Goal: Task Accomplishment & Management: Use online tool/utility

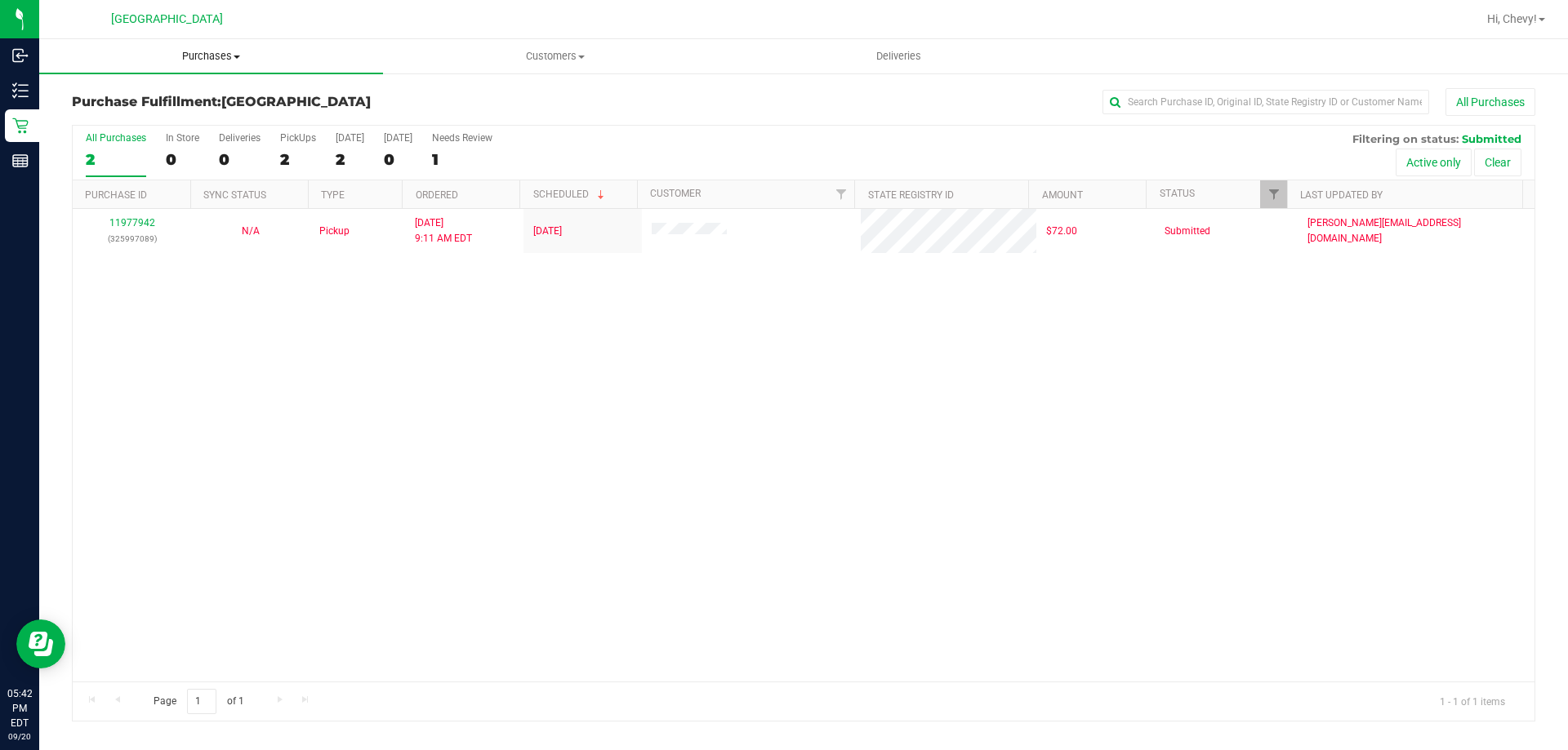
click at [219, 54] on span "Purchases" at bounding box center [211, 56] width 344 height 15
click at [114, 137] on span "All purchases" at bounding box center [97, 137] width 116 height 14
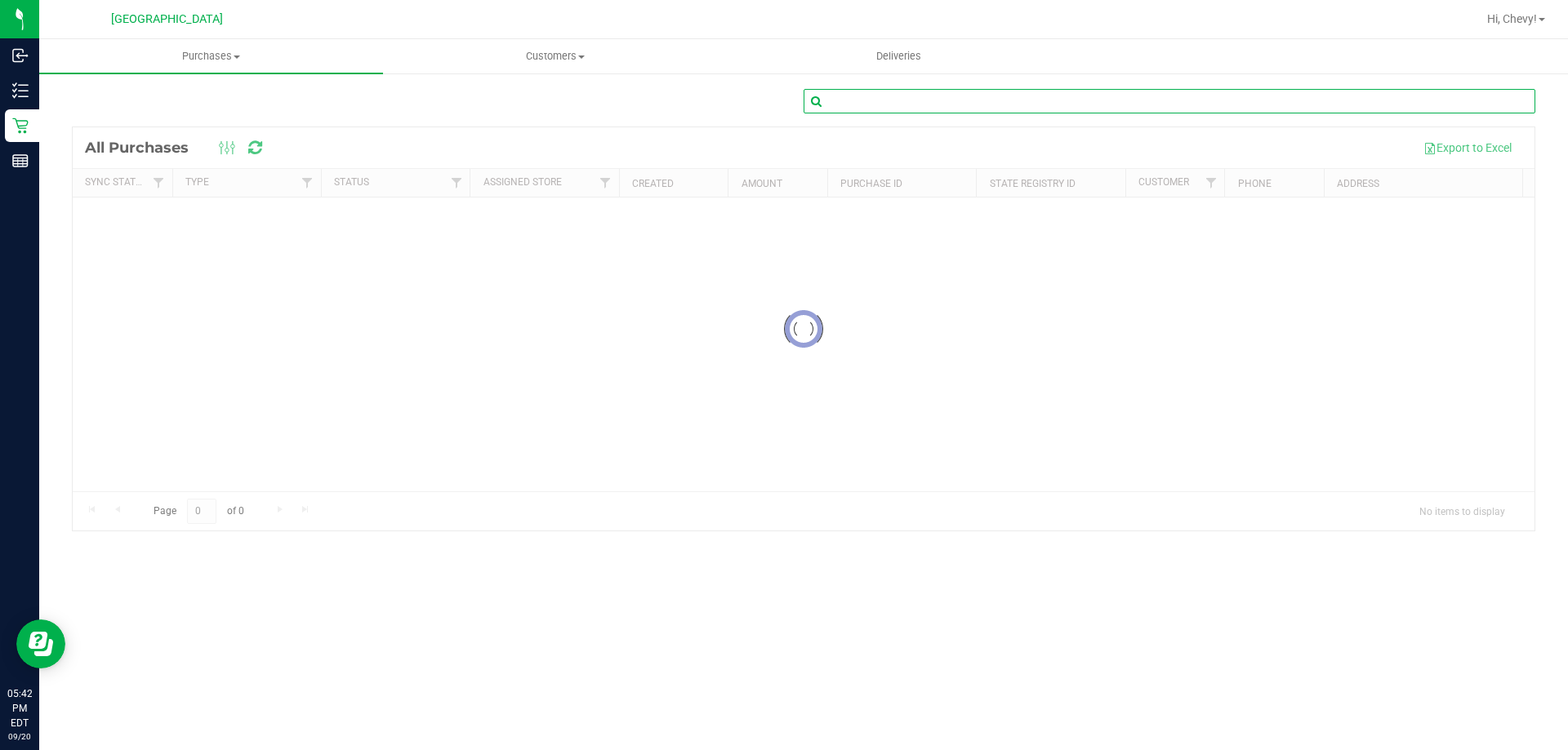
click at [858, 97] on input "text" at bounding box center [1169, 101] width 732 height 24
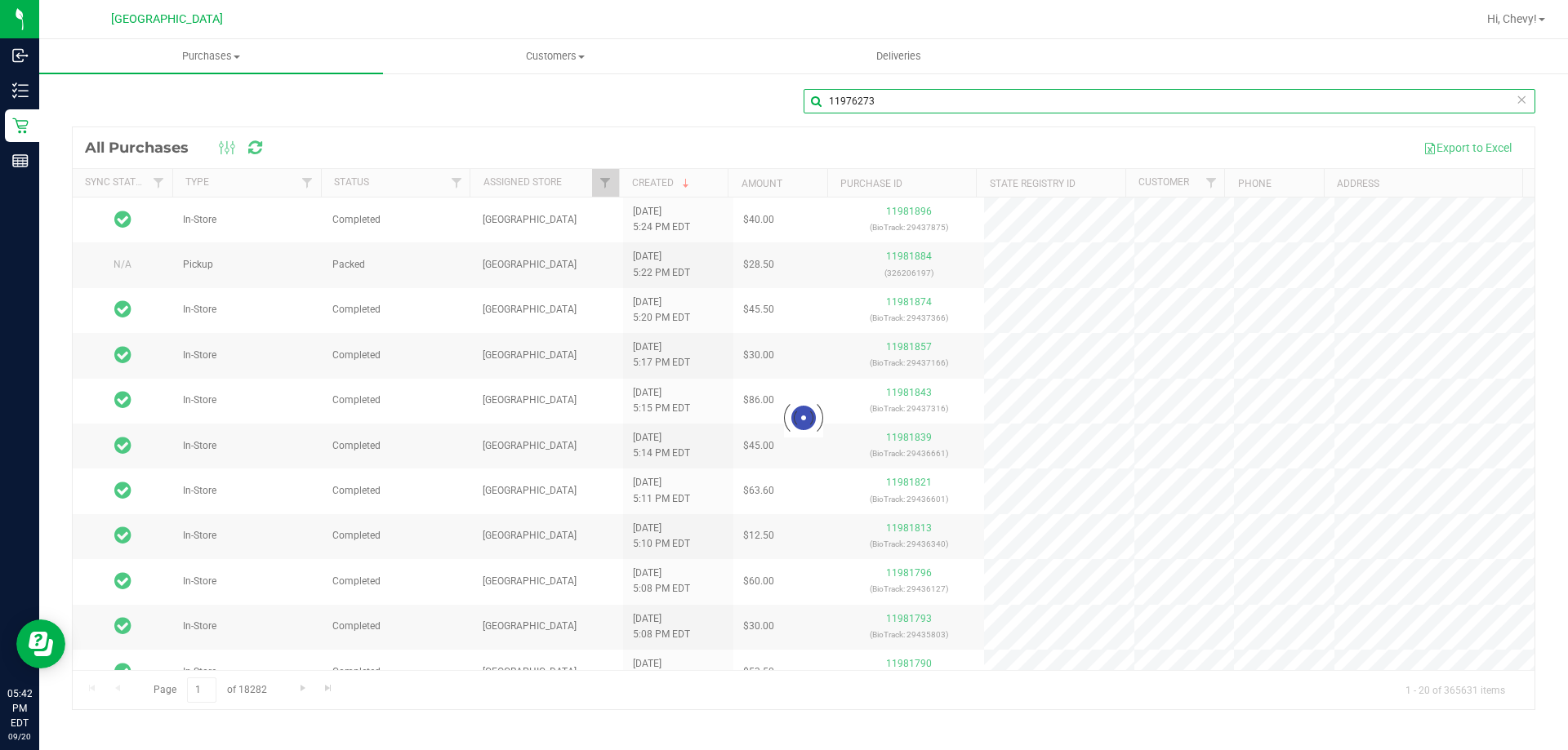
type input "11976273"
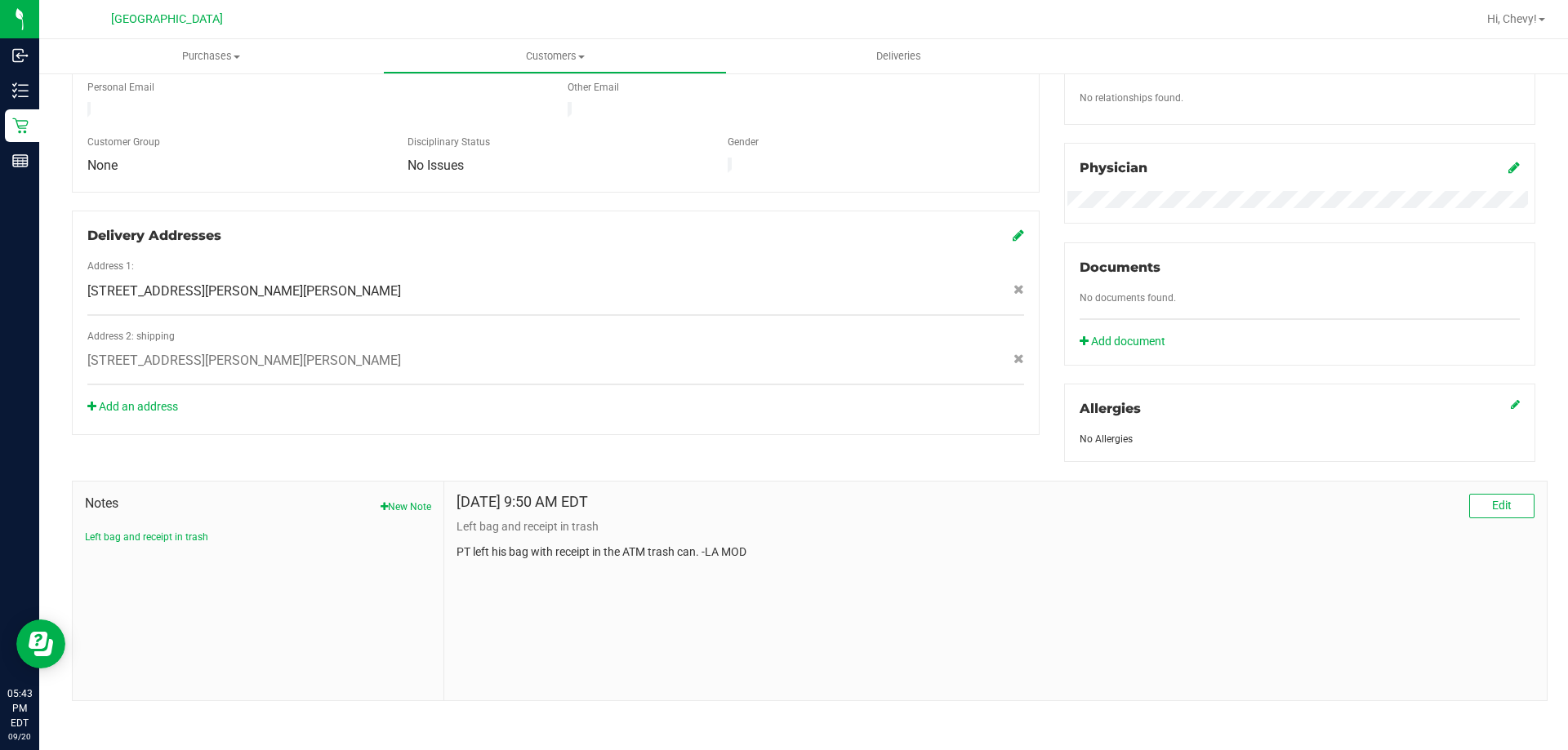
scroll to position [430, 0]
drag, startPoint x: 607, startPoint y: 543, endPoint x: 808, endPoint y: 559, distance: 201.6
click at [808, 559] on div "[DATE] 9:50 AM EDT Edit Left bag and receipt in trash PT left his bag with rece…" at bounding box center [995, 588] width 1102 height 219
click at [793, 560] on div "[DATE] 9:50 AM EDT Edit Left bag and receipt in trash PT left his bag with rece…" at bounding box center [995, 588] width 1102 height 219
click at [414, 504] on button "New Note" at bounding box center [406, 505] width 51 height 15
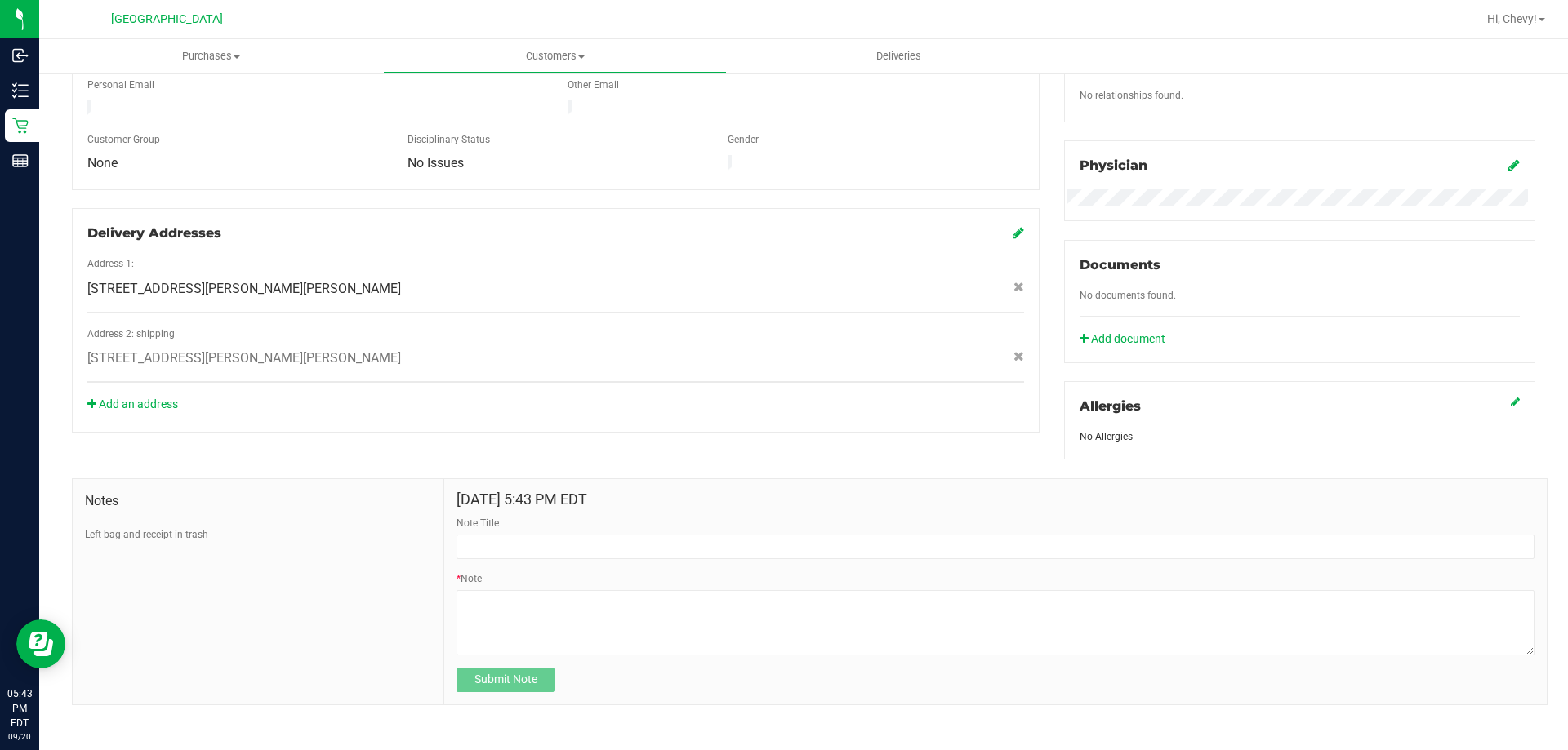
drag, startPoint x: 238, startPoint y: 533, endPoint x: 80, endPoint y: 540, distance: 158.2
click at [80, 540] on div "Notes Left bag and receipt in trash" at bounding box center [258, 591] width 371 height 225
copy button "Left bag and receipt in trash"
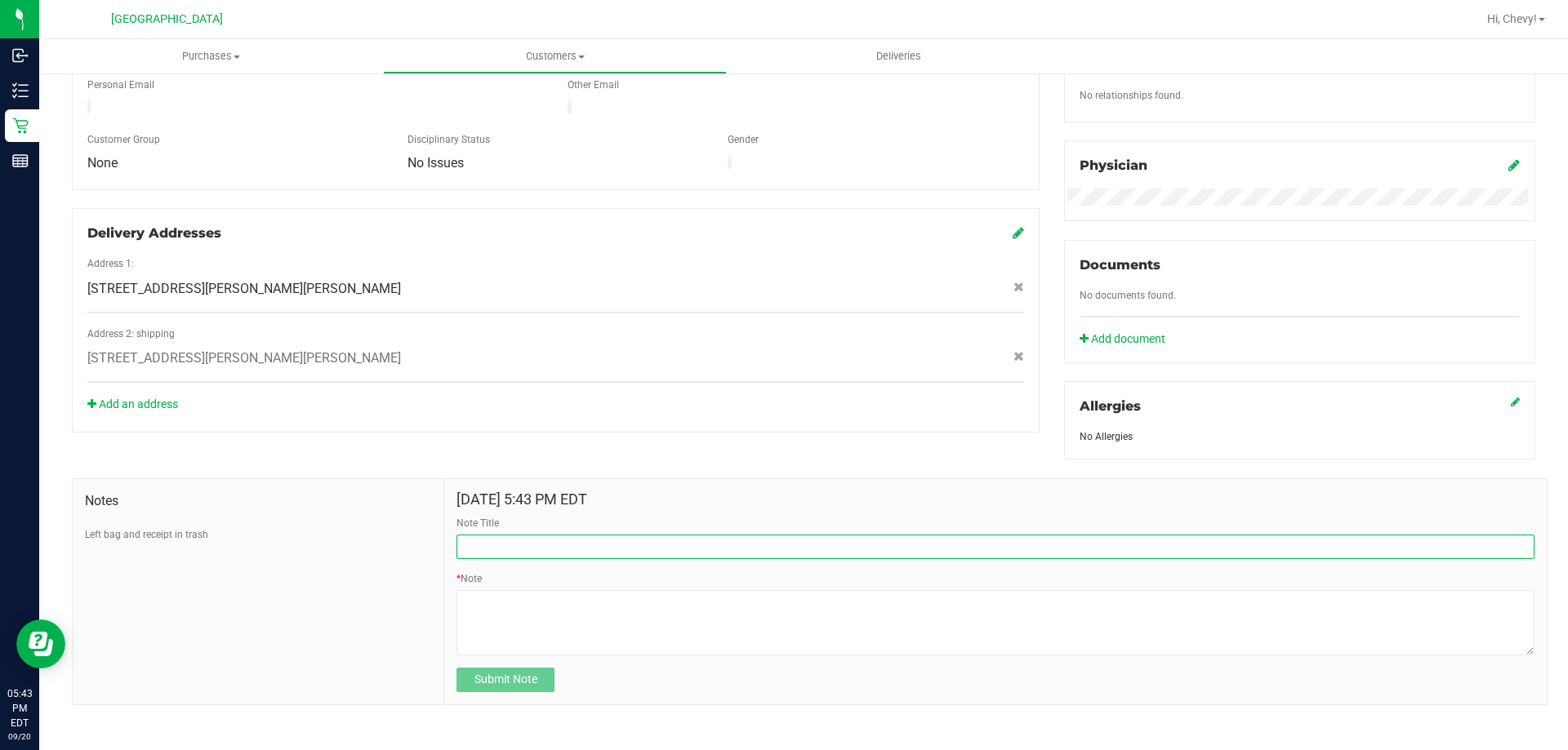
click at [487, 550] on input "Note Title" at bounding box center [995, 547] width 1078 height 24
paste input "Left bag and receipt in trash"
type input "Left bag and receipt in trash"
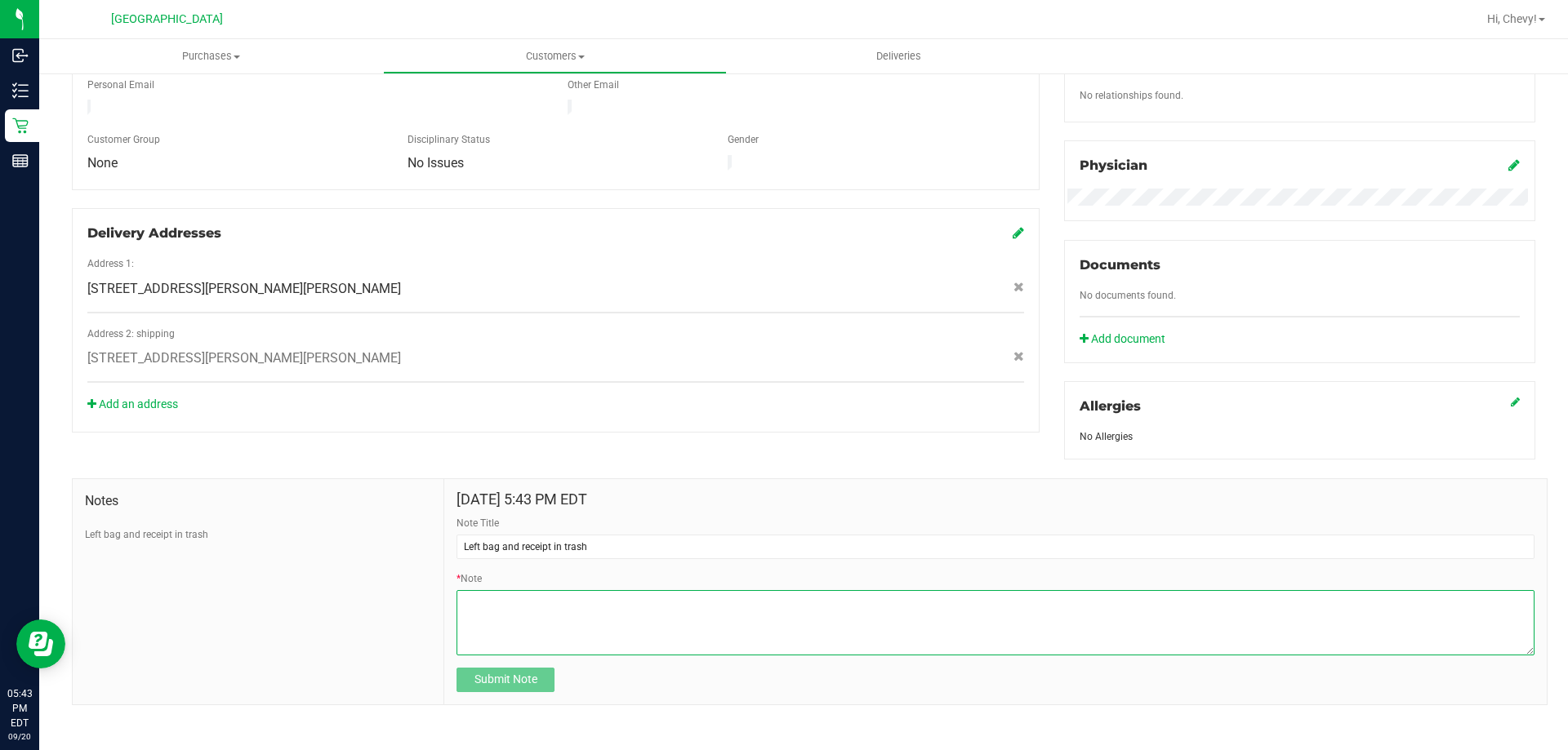
click at [494, 611] on textarea "* Note" at bounding box center [995, 623] width 1078 height 65
paste textarea "Left bag and receipt in trash"
type textarea "Left bag and receipt in trash - EG"
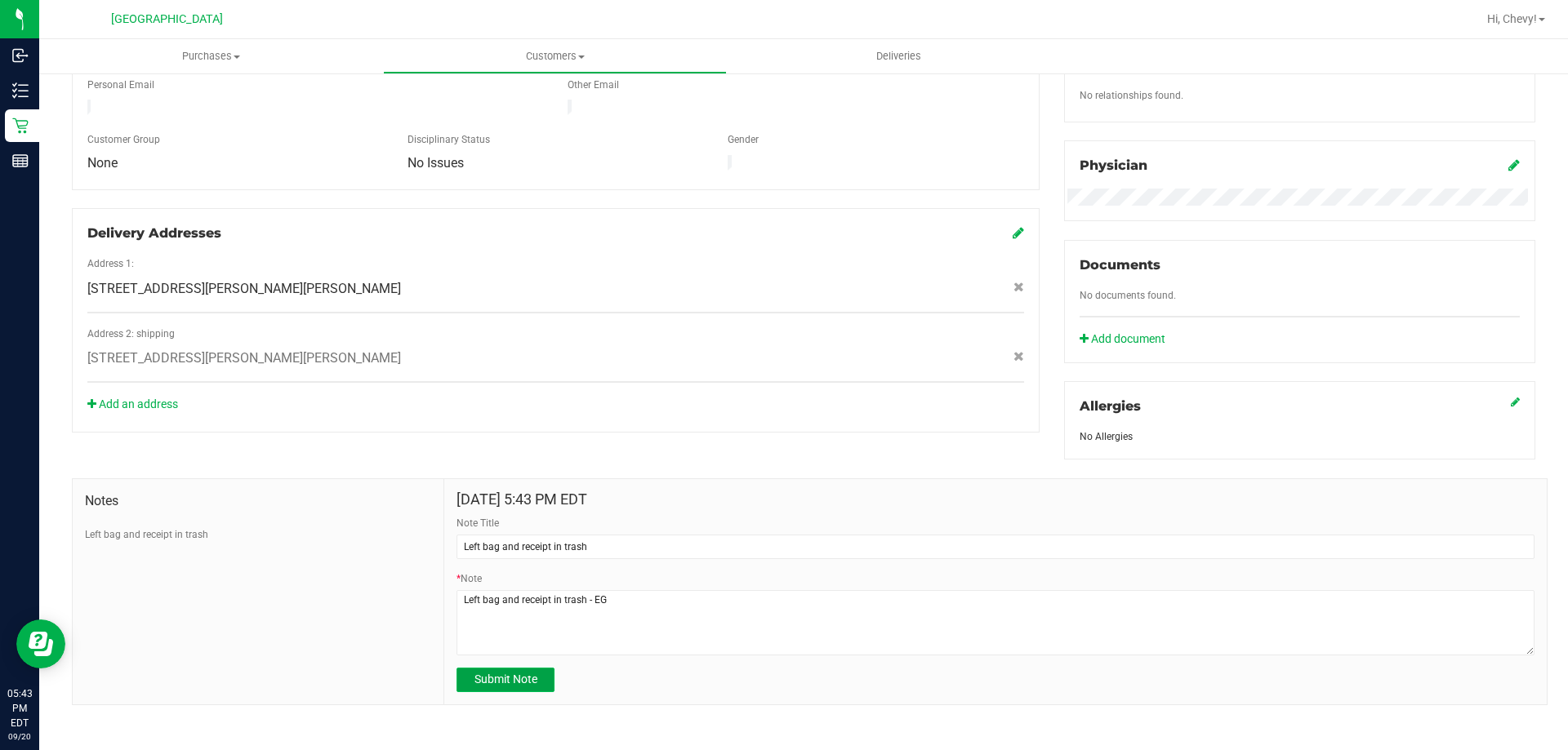
click at [479, 682] on span "Submit Note" at bounding box center [505, 679] width 63 height 13
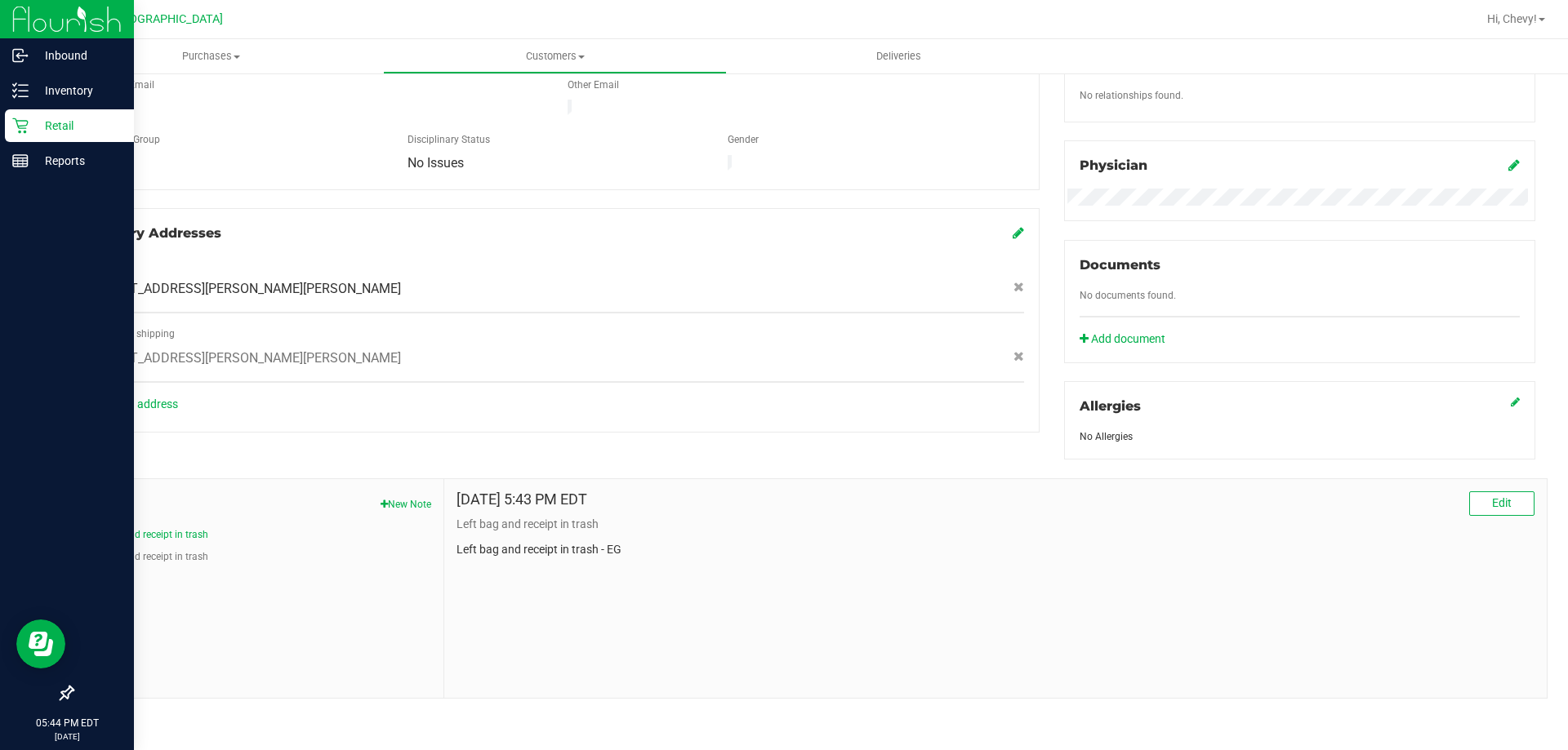
click at [29, 122] on p "Retail" at bounding box center [78, 125] width 98 height 20
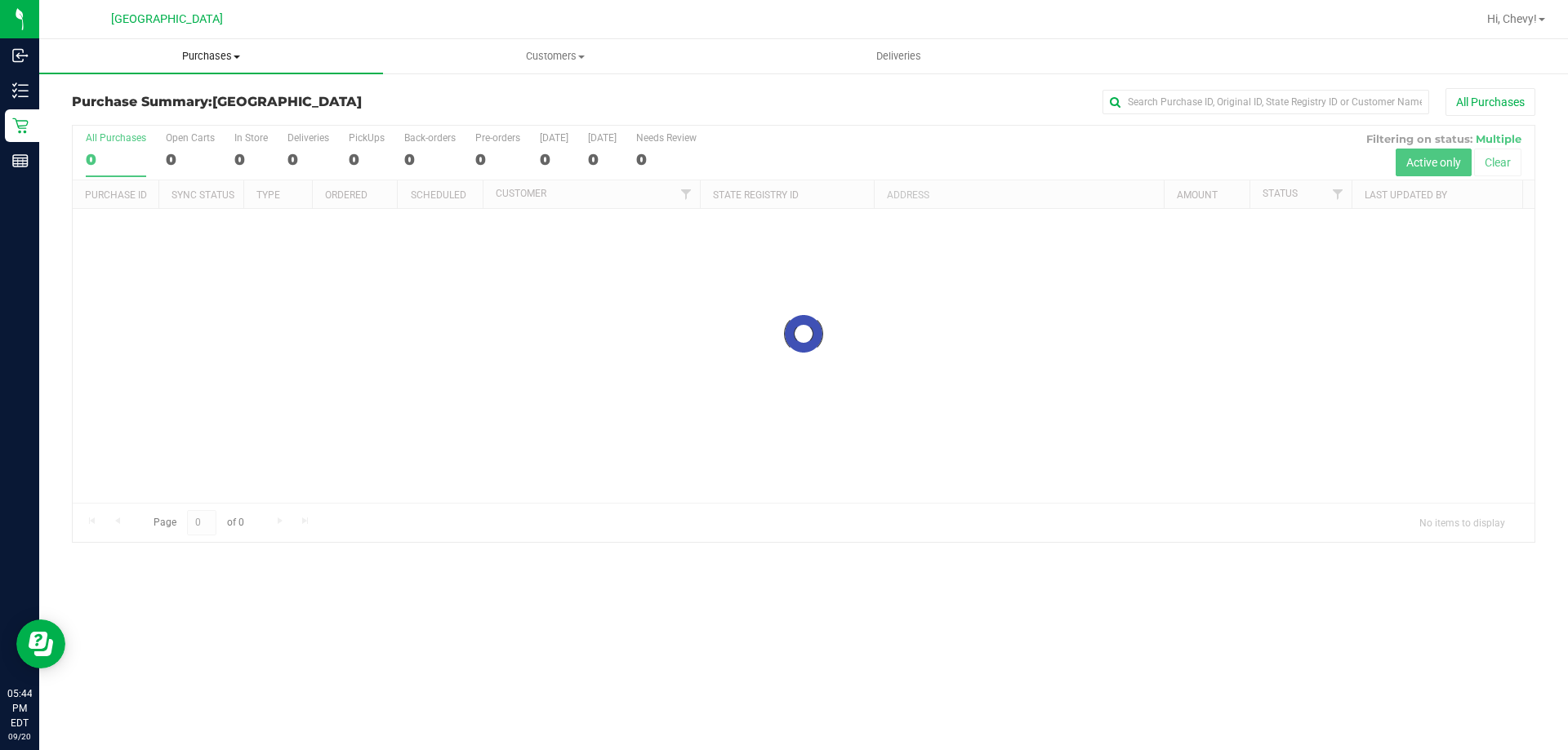
click at [209, 52] on span "Purchases" at bounding box center [211, 56] width 344 height 15
click at [192, 123] on li "Fulfillment" at bounding box center [211, 118] width 344 height 20
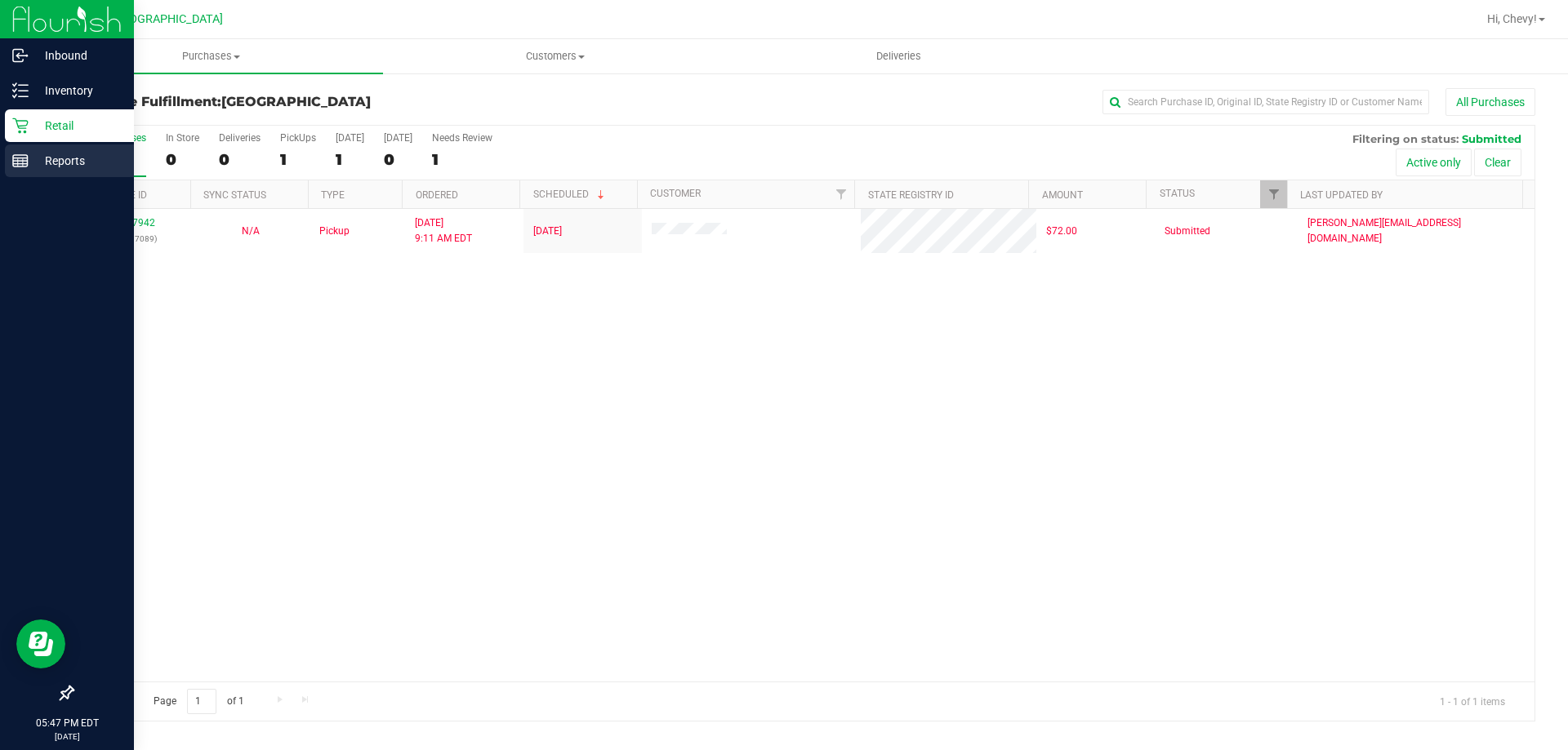
click at [40, 155] on p "Reports" at bounding box center [78, 160] width 98 height 20
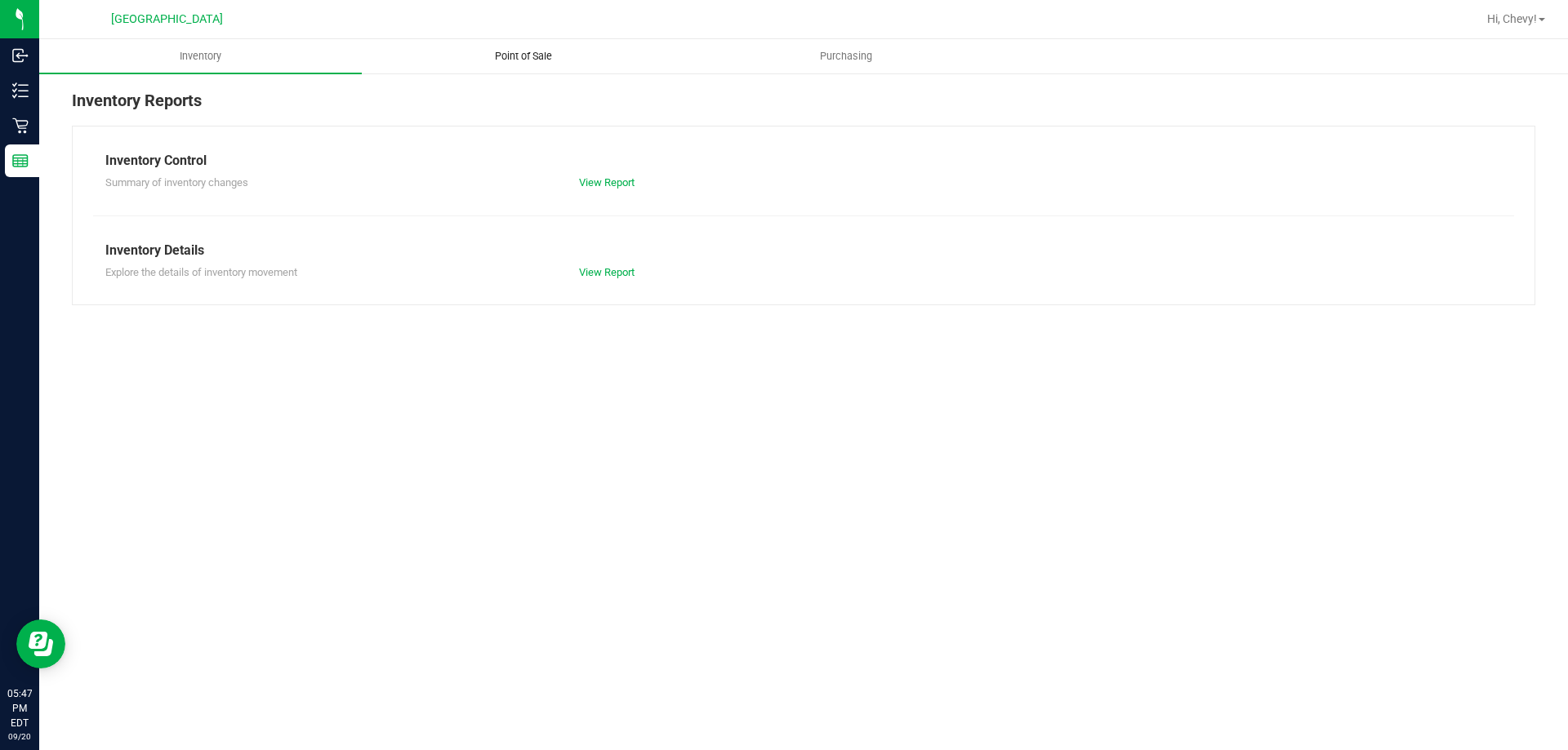
click at [558, 46] on uib-tab-heading "Point of Sale" at bounding box center [523, 56] width 321 height 33
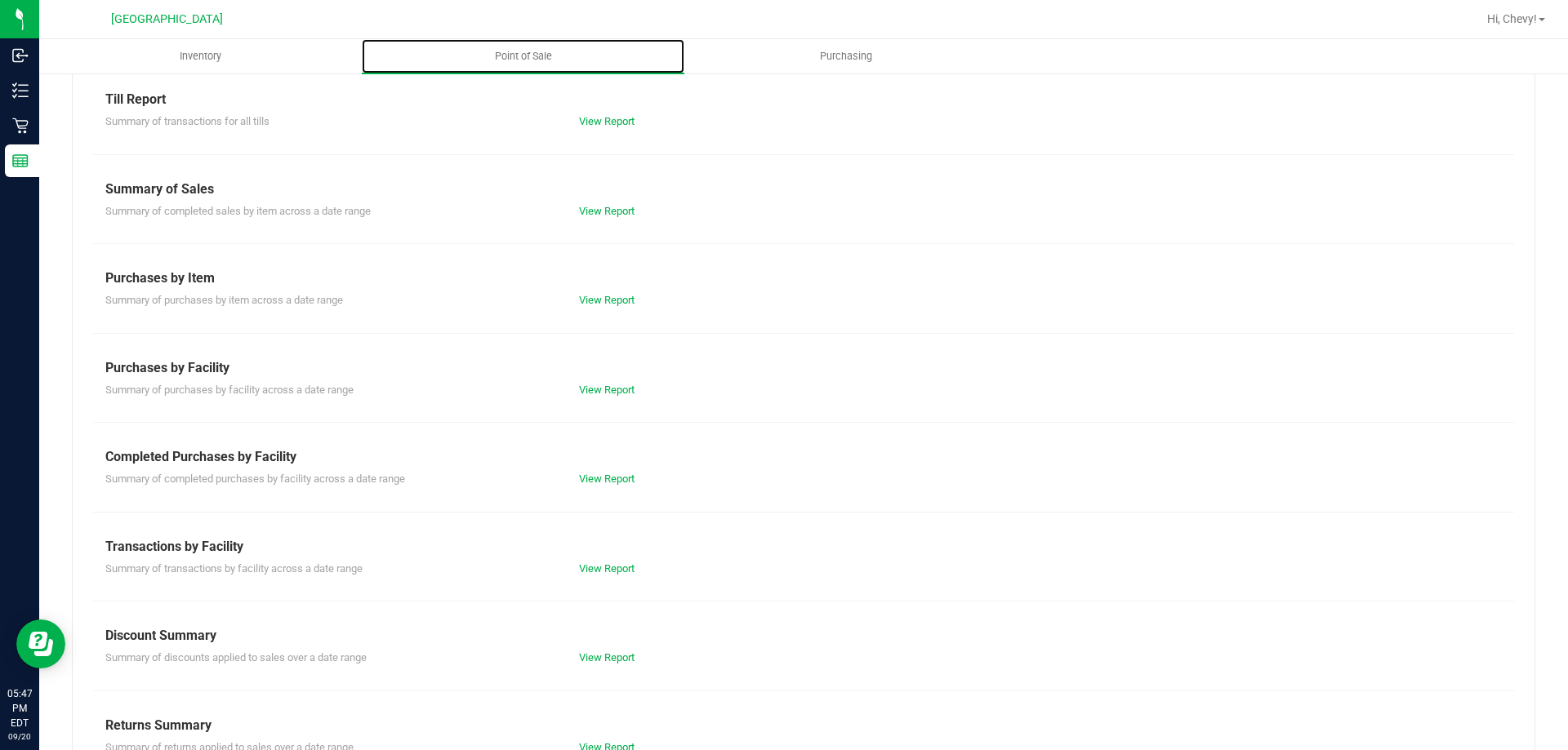
scroll to position [108, 0]
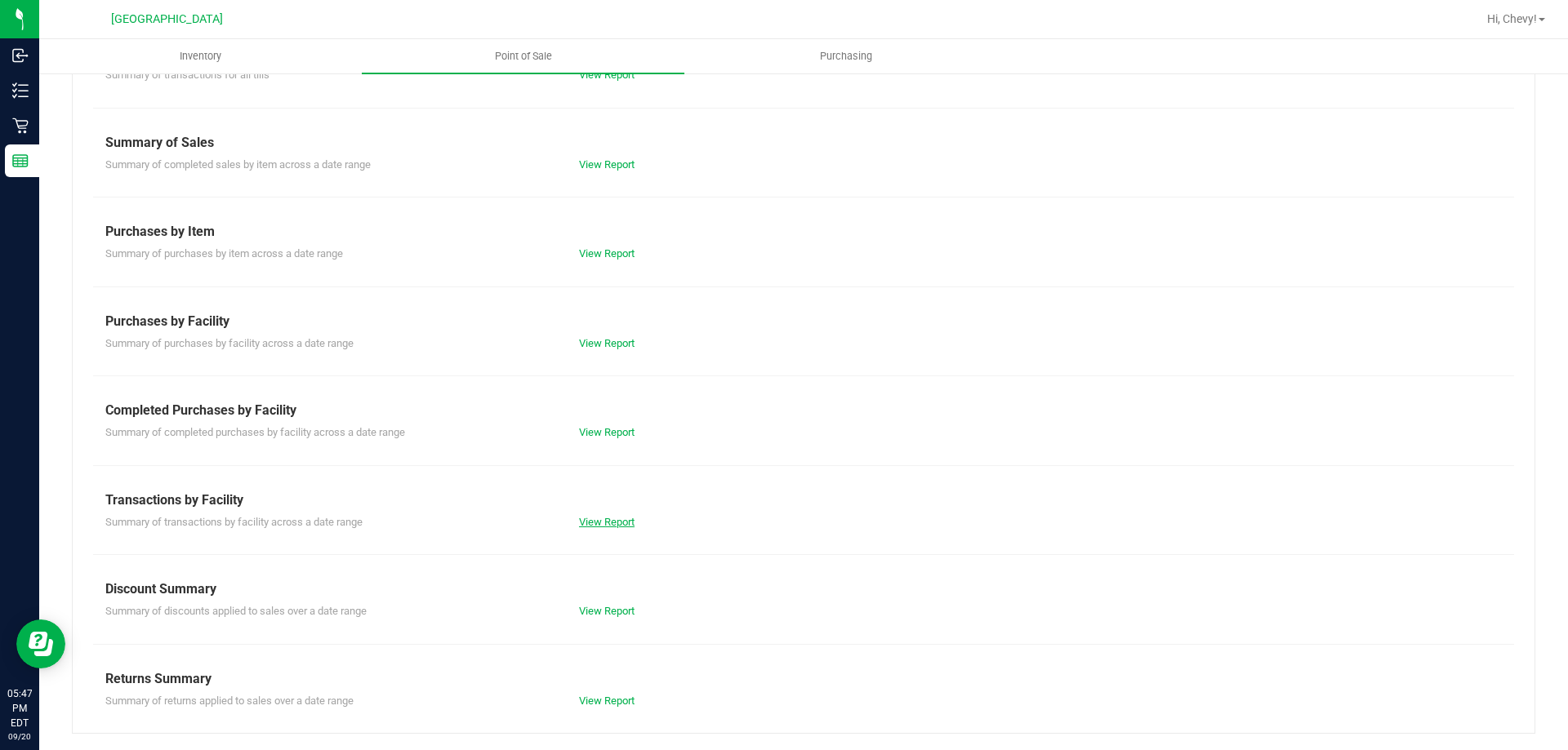
click at [613, 519] on link "View Report" at bounding box center [606, 522] width 55 height 12
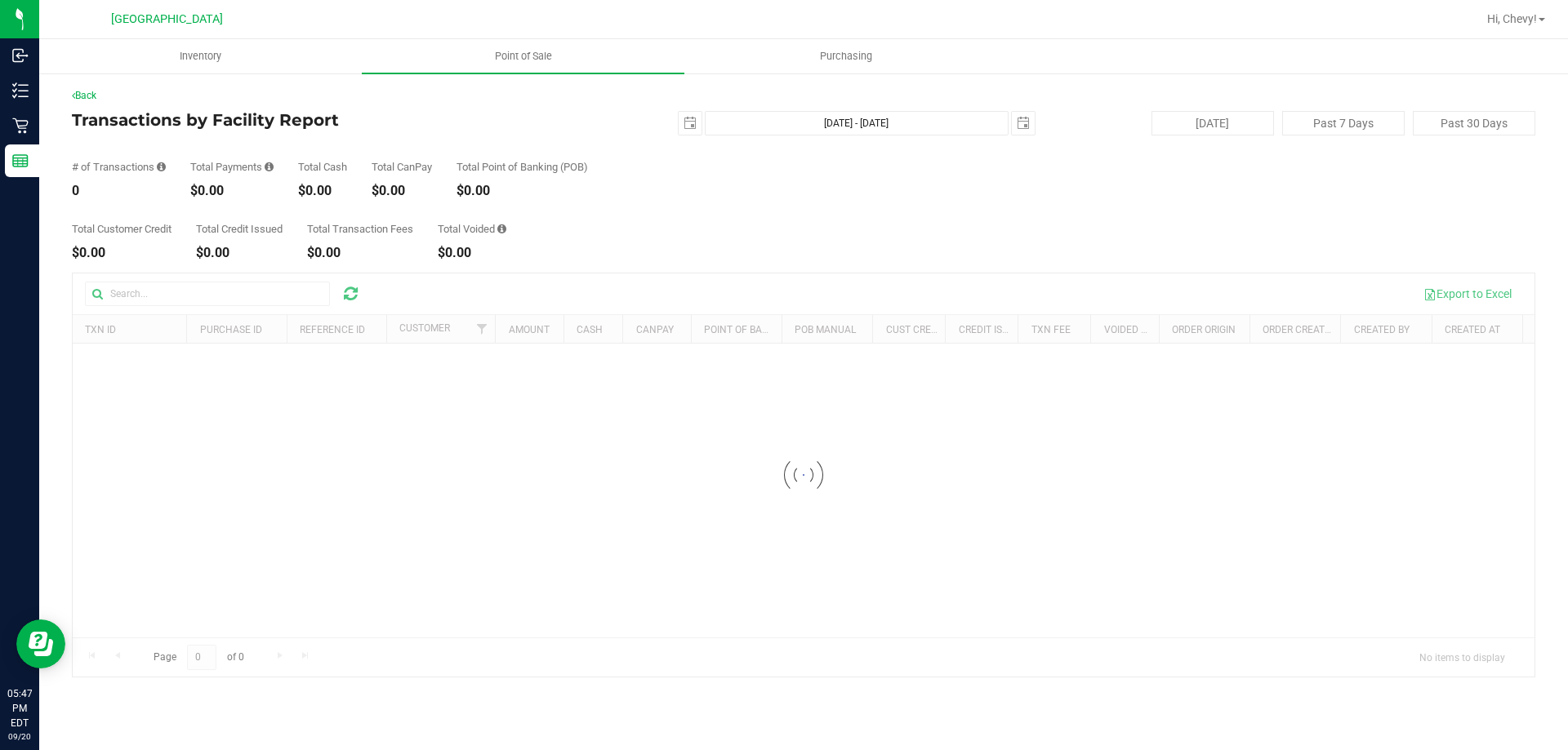
click at [206, 193] on div "$0.00" at bounding box center [231, 191] width 83 height 13
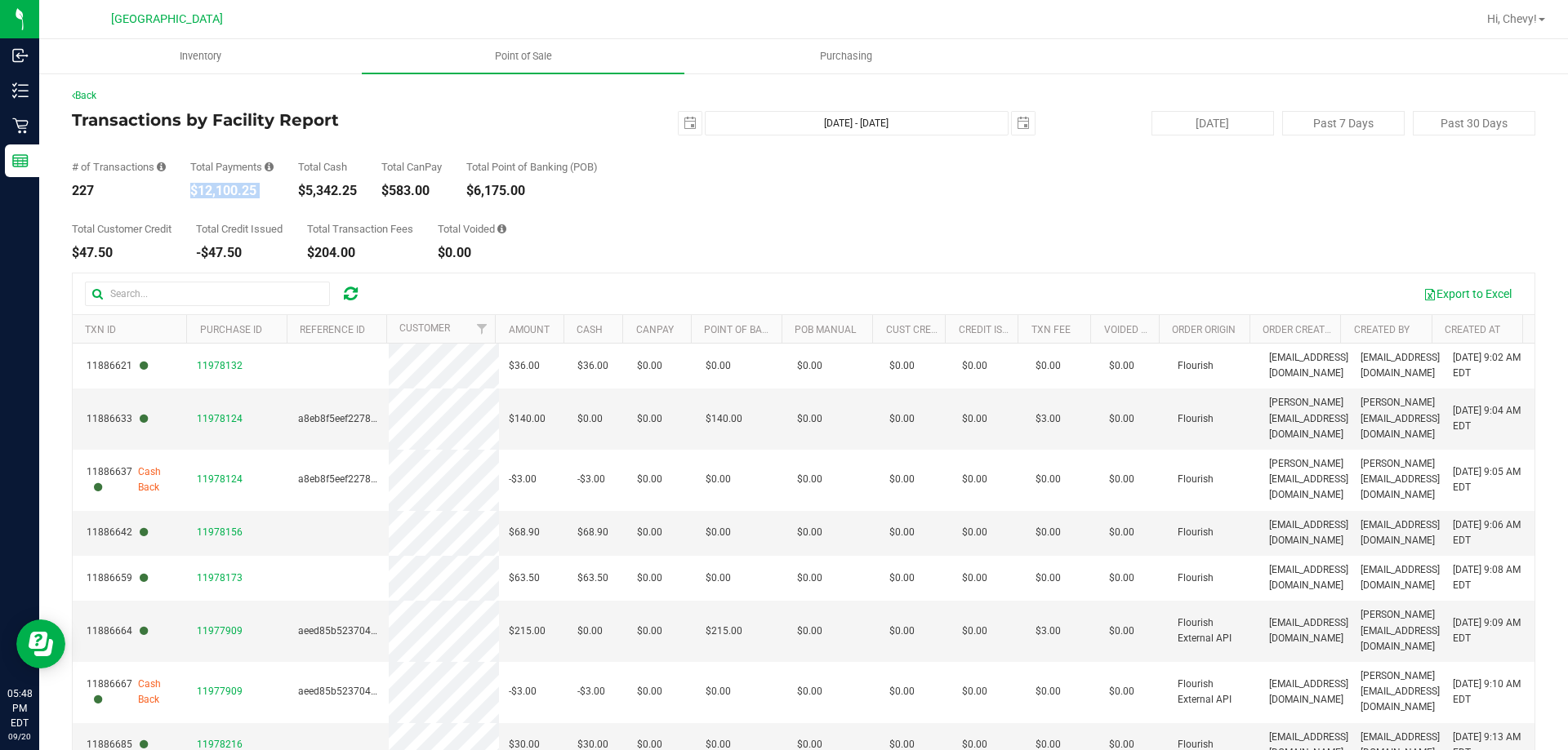
click at [208, 190] on div "$12,100.25" at bounding box center [231, 191] width 83 height 13
click at [209, 190] on div "$12,100.25" at bounding box center [231, 191] width 83 height 13
click at [215, 191] on div "$12,100.25" at bounding box center [231, 191] width 83 height 13
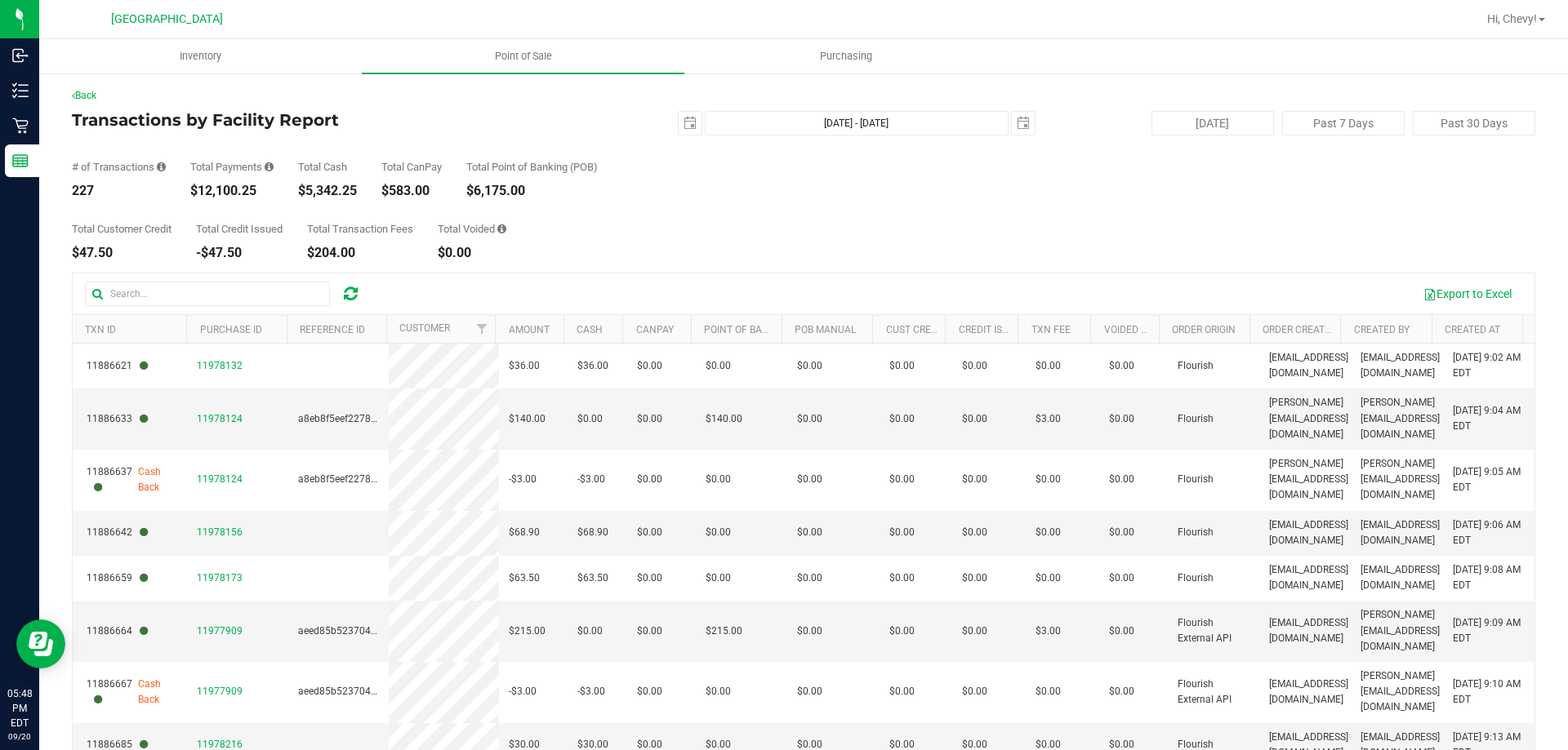
click at [215, 191] on div "$12,100.25" at bounding box center [231, 191] width 83 height 13
click at [234, 187] on div "$12,100.25" at bounding box center [231, 191] width 83 height 13
drag, startPoint x: 206, startPoint y: 190, endPoint x: 258, endPoint y: 197, distance: 52.5
click at [258, 197] on div "Back Transactions by Facility Report 2025-09-20 Sep 20, 2025 - Sep 20, 2025 202…" at bounding box center [804, 471] width 1463 height 768
click at [215, 206] on div "Total Customer Credit $47.50 Total Credit Issued -$47.50 Total Transaction Fees…" at bounding box center [804, 228] width 1463 height 62
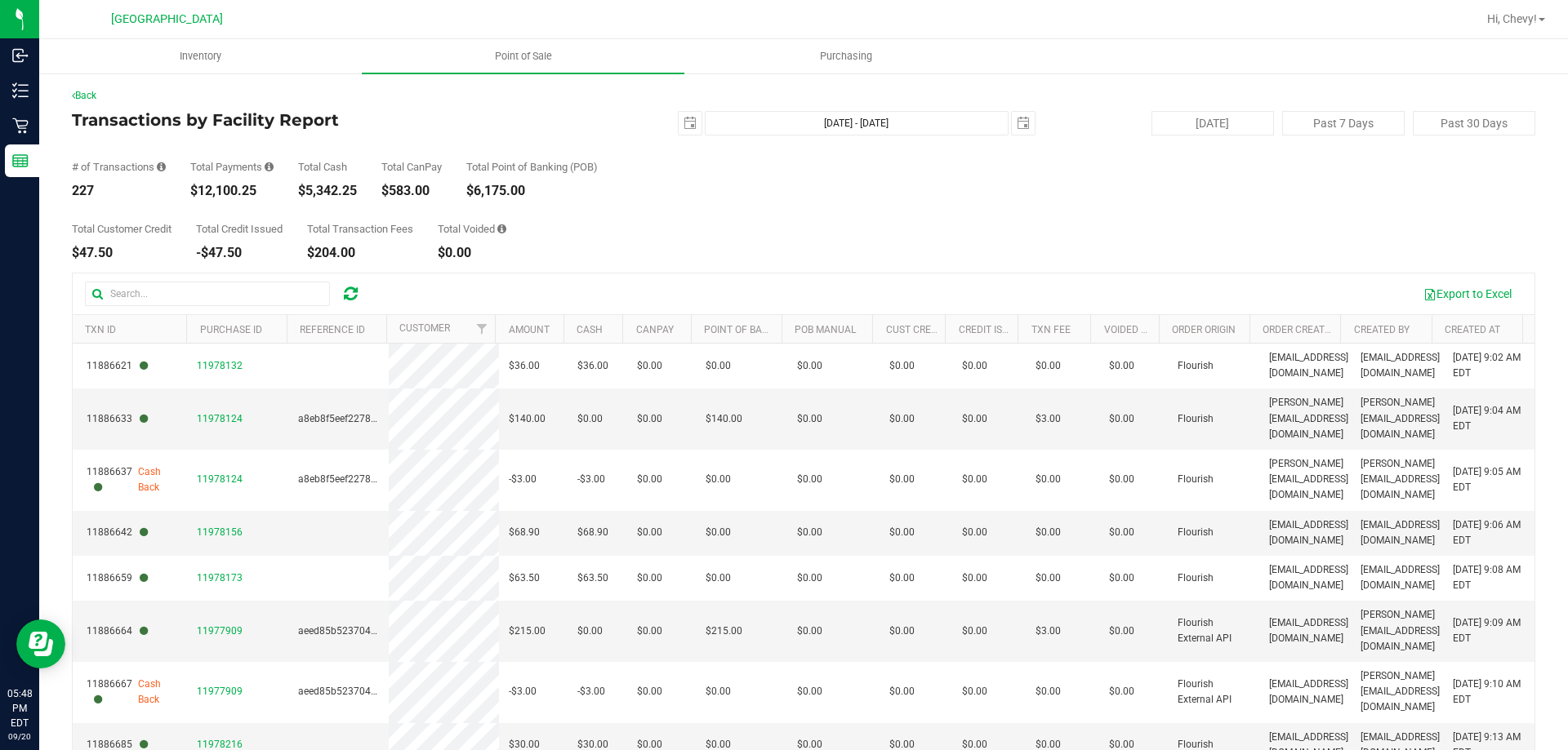
drag, startPoint x: 194, startPoint y: 193, endPoint x: 234, endPoint y: 207, distance: 42.4
click at [234, 207] on div "Back Transactions by Facility Report 2025-09-20 Sep 20, 2025 - Sep 20, 2025 202…" at bounding box center [804, 471] width 1463 height 768
click at [187, 196] on div "# of Transactions 227 Total Payments $12,100.25 Total Cash $5,342.25 Total CanP…" at bounding box center [804, 166] width 1463 height 62
click at [197, 193] on div "$12,100.25" at bounding box center [231, 191] width 83 height 13
drag, startPoint x: 196, startPoint y: 190, endPoint x: 266, endPoint y: 196, distance: 70.3
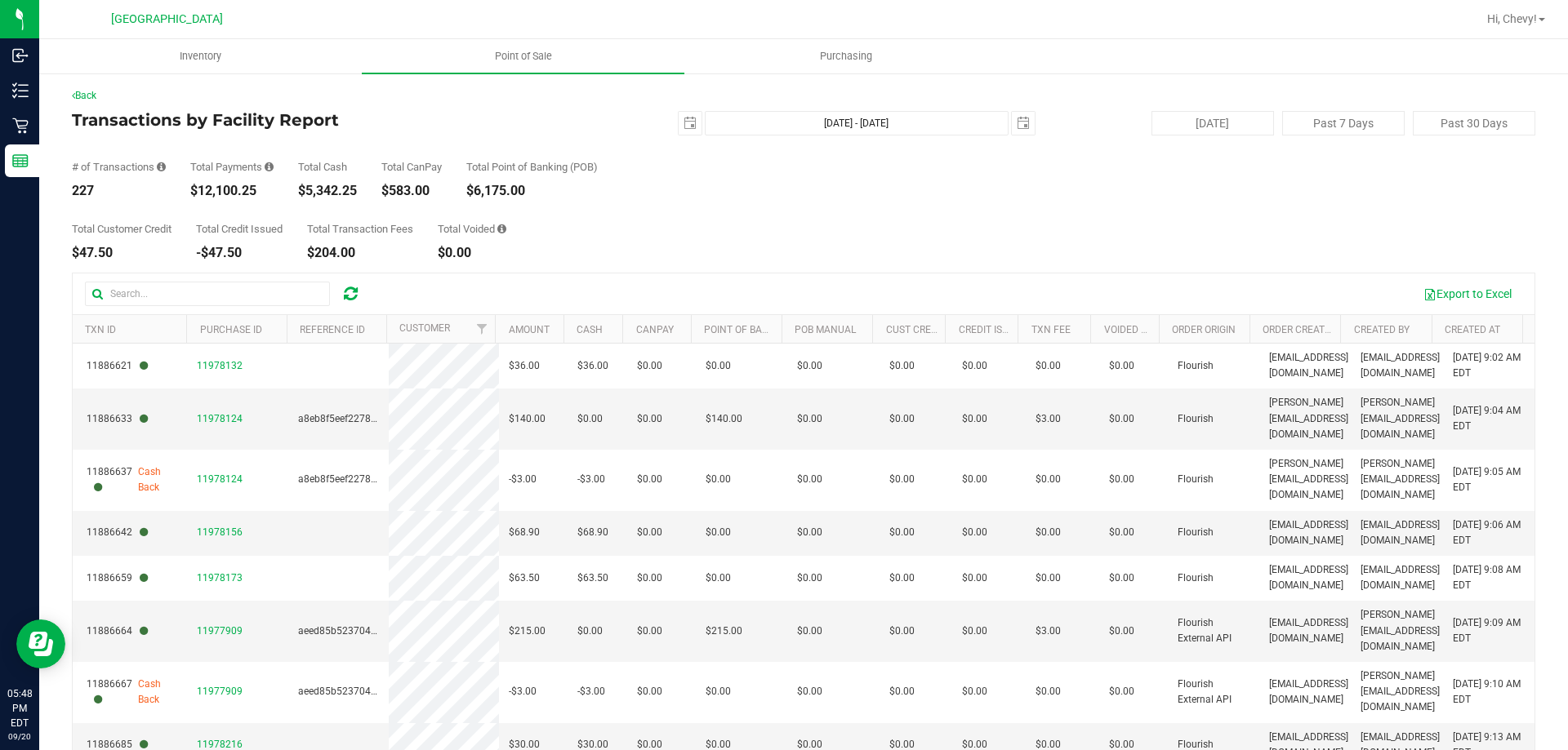
click at [266, 196] on div "$12,100.25" at bounding box center [231, 191] width 83 height 13
click at [253, 199] on div "Total Customer Credit $47.50 Total Credit Issued -$47.50 Total Transaction Fees…" at bounding box center [804, 228] width 1463 height 62
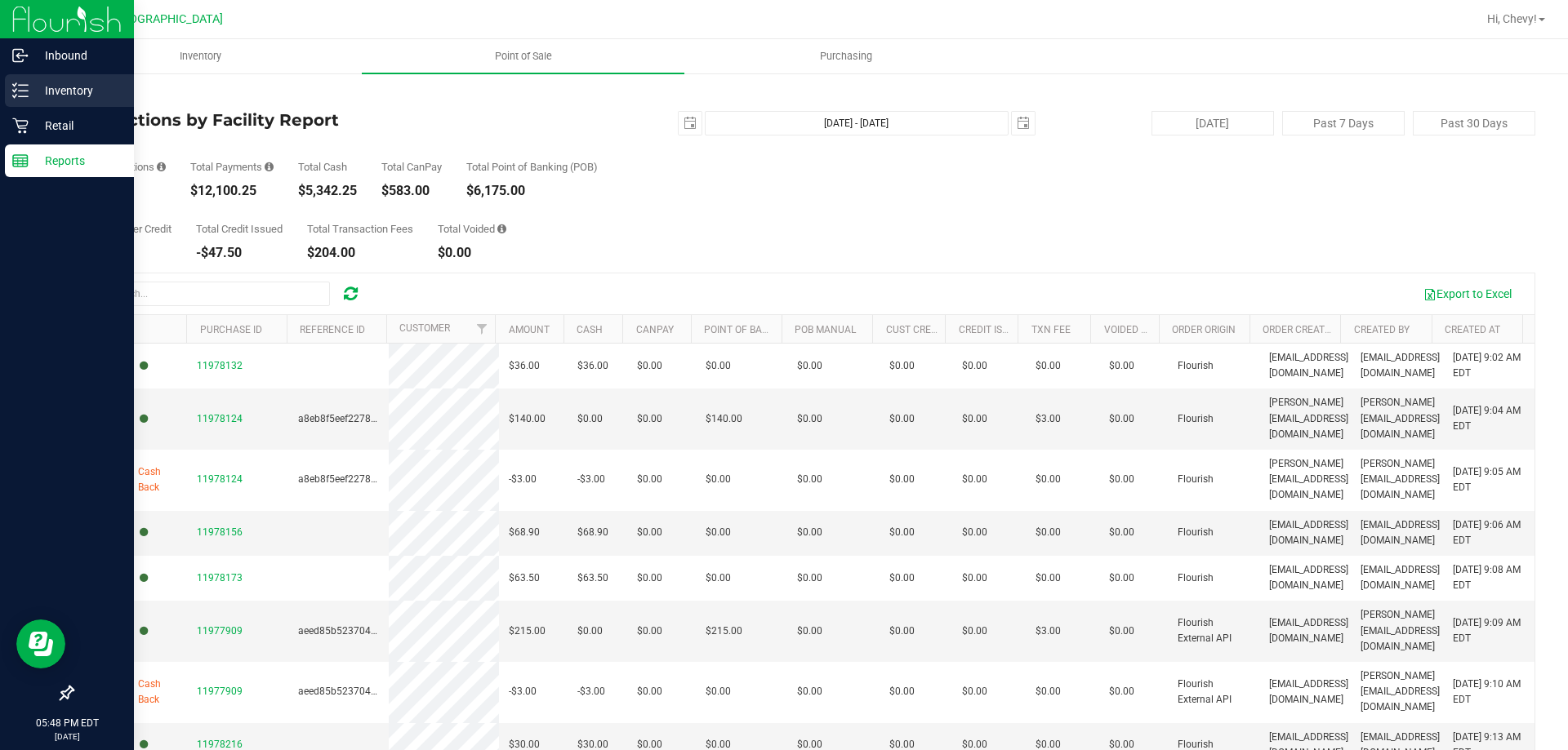
click at [67, 89] on p "Inventory" at bounding box center [78, 90] width 98 height 20
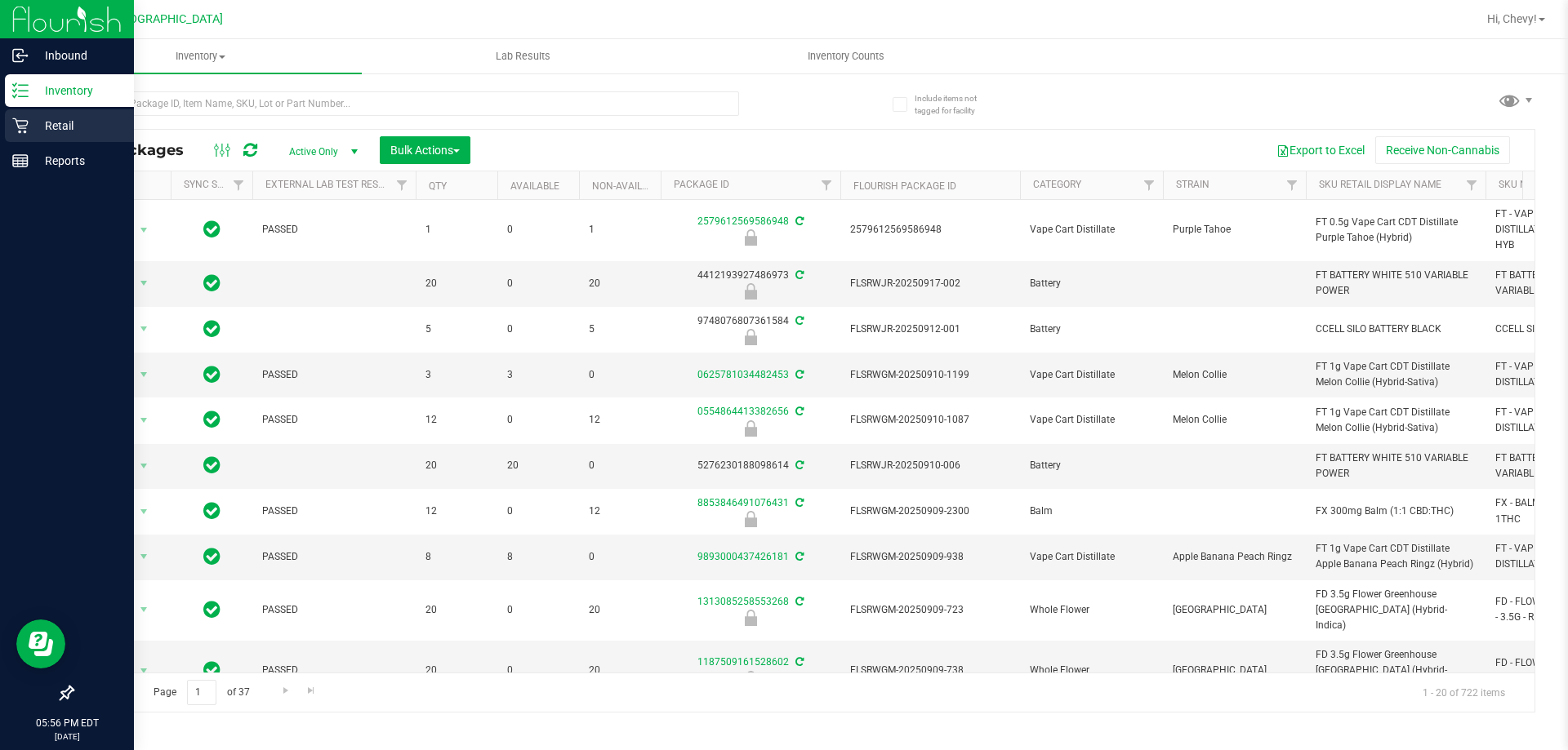
click at [22, 119] on icon at bounding box center [20, 125] width 16 height 16
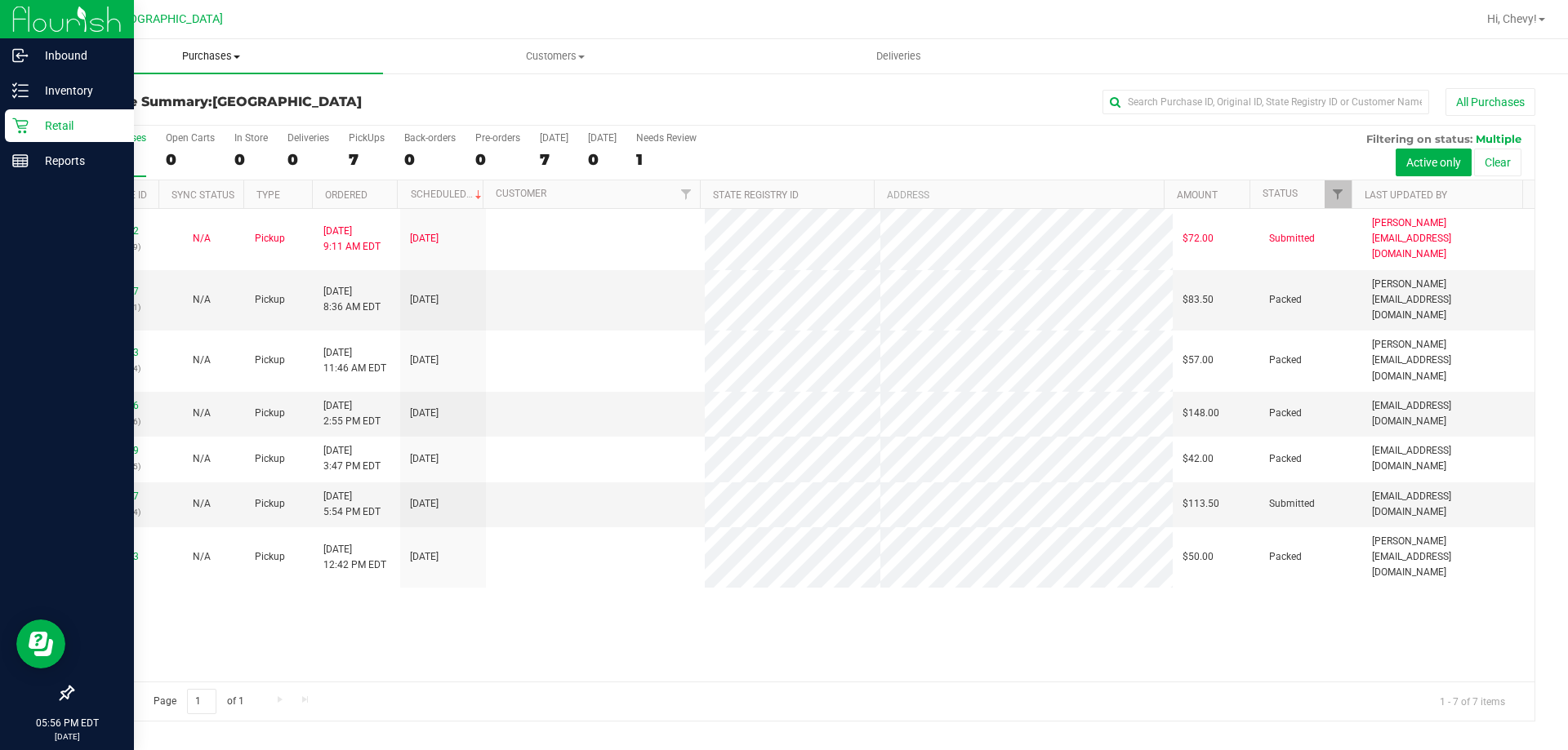
click at [222, 59] on span "Purchases" at bounding box center [211, 56] width 344 height 15
click at [210, 120] on li "Fulfillment" at bounding box center [211, 118] width 344 height 20
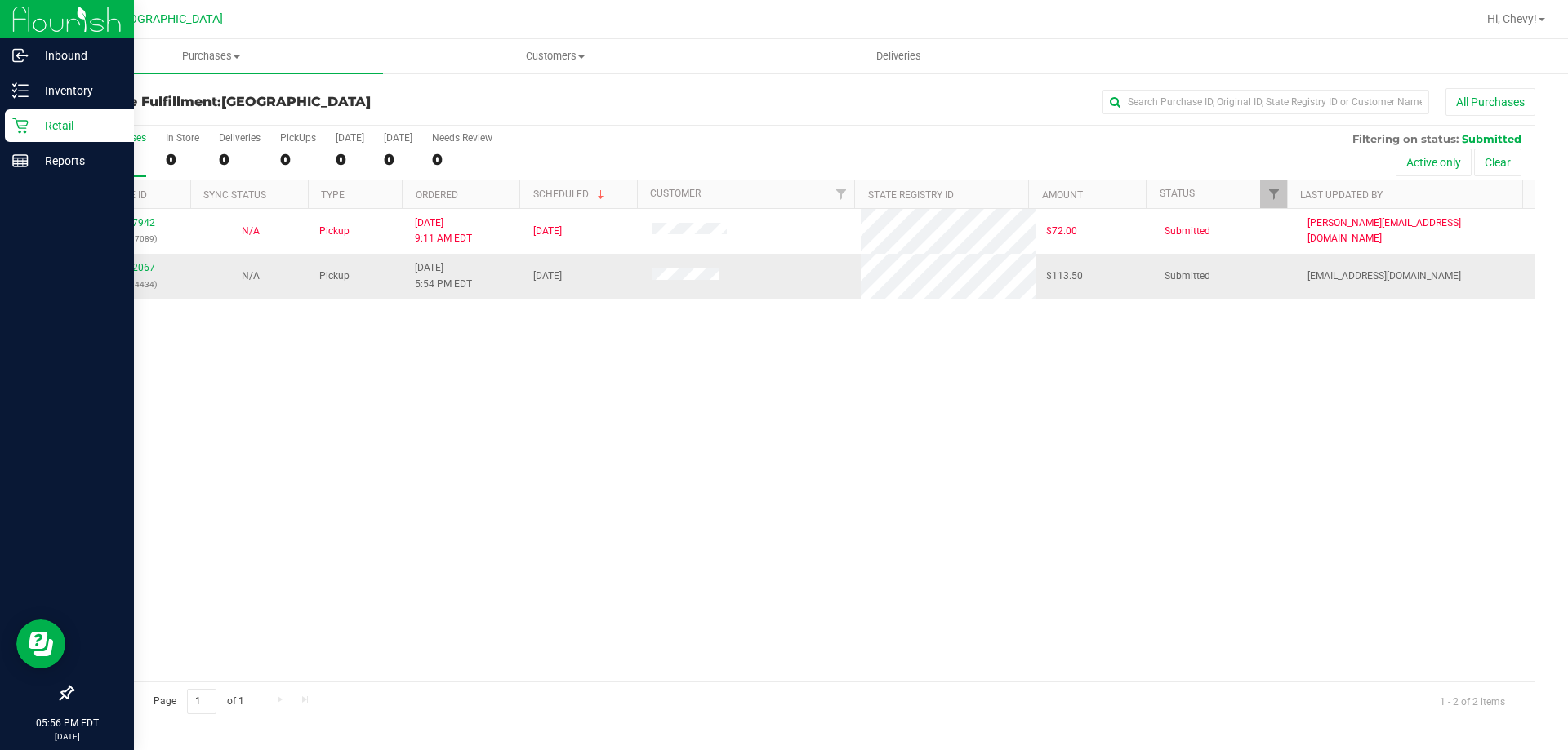
click at [118, 265] on link "11982067" at bounding box center [132, 267] width 46 height 11
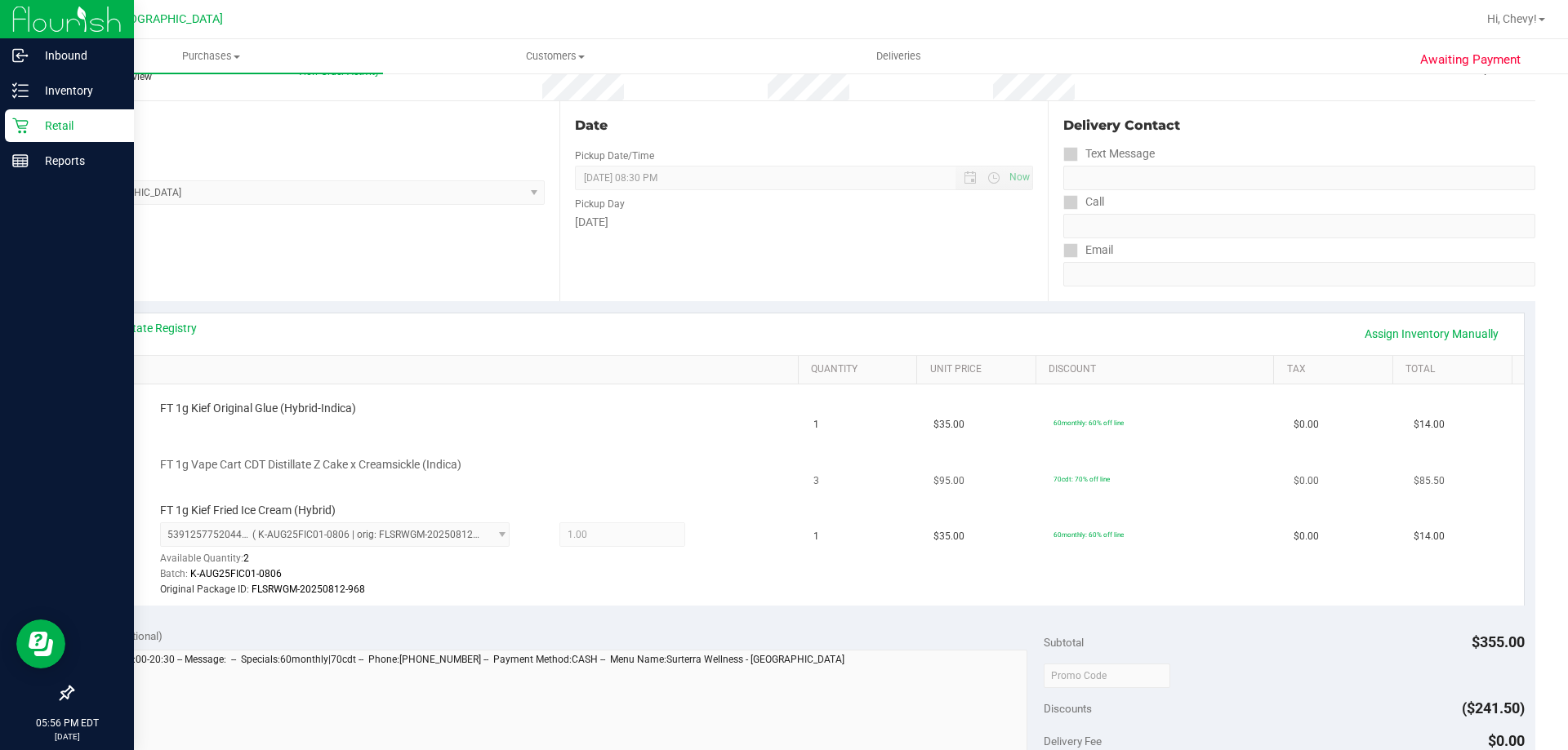
scroll to position [164, 0]
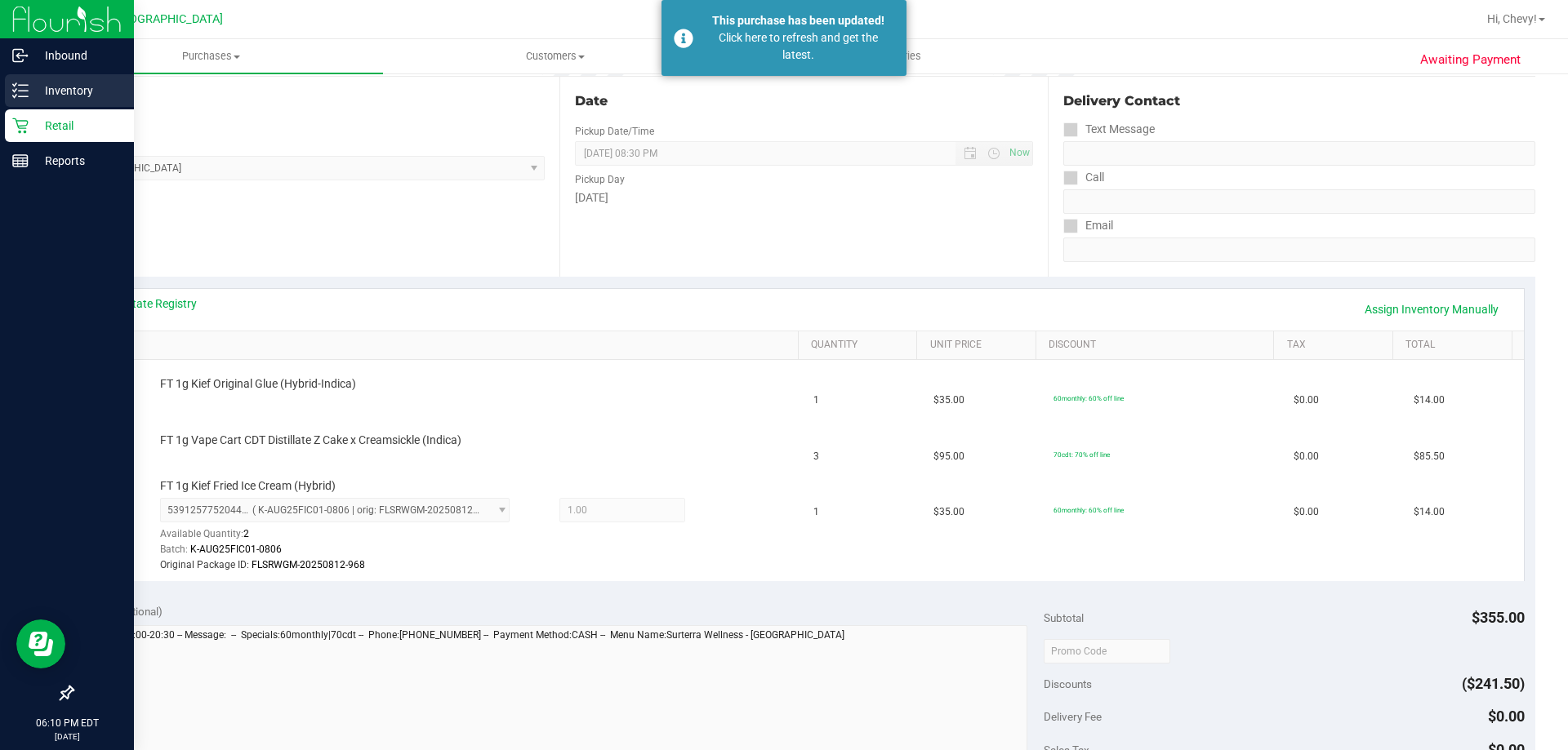
click at [18, 82] on icon at bounding box center [20, 90] width 16 height 16
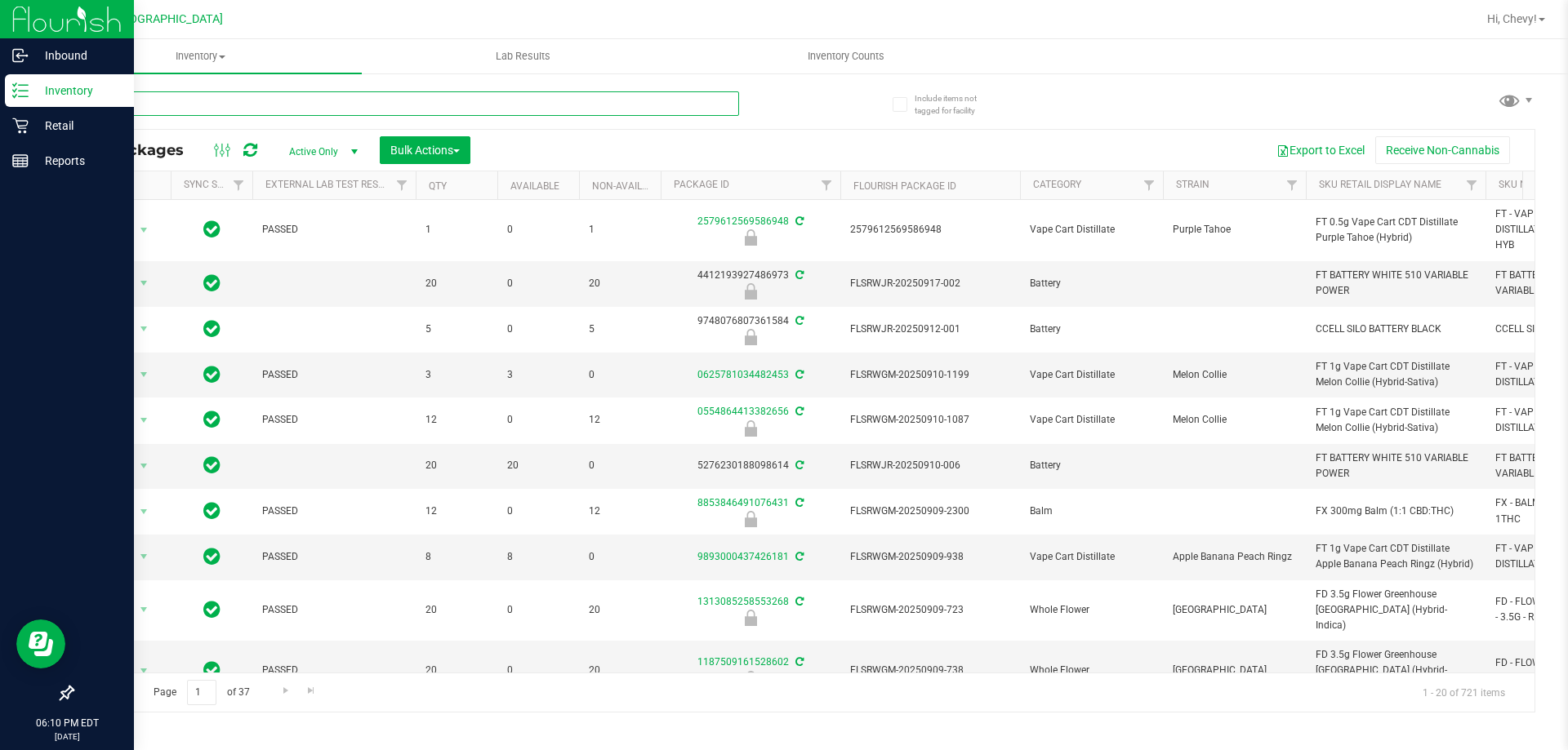
click at [138, 100] on input "text" at bounding box center [405, 104] width 667 height 24
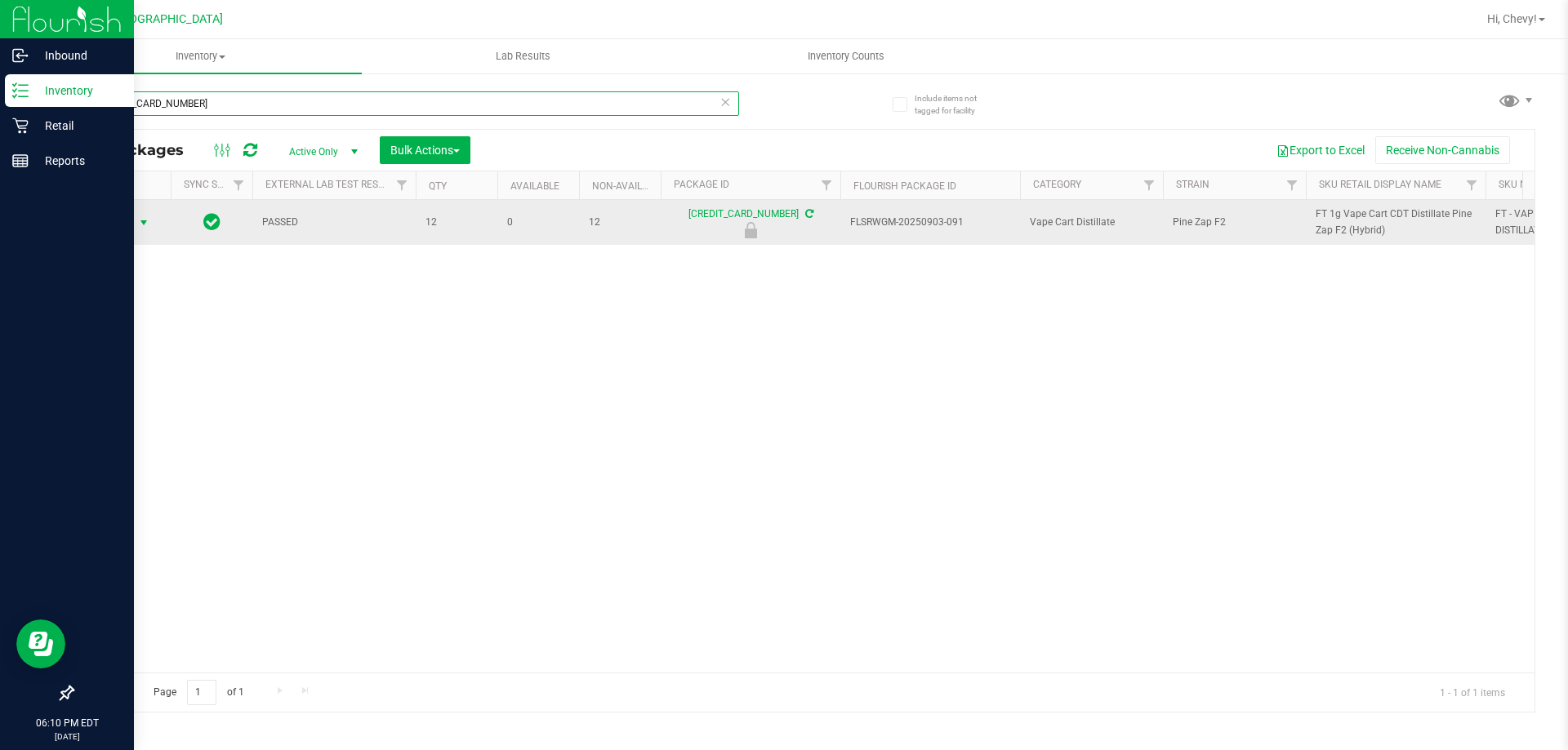
type input "6362033082887886"
click at [116, 221] on span "Action" at bounding box center [110, 223] width 44 height 22
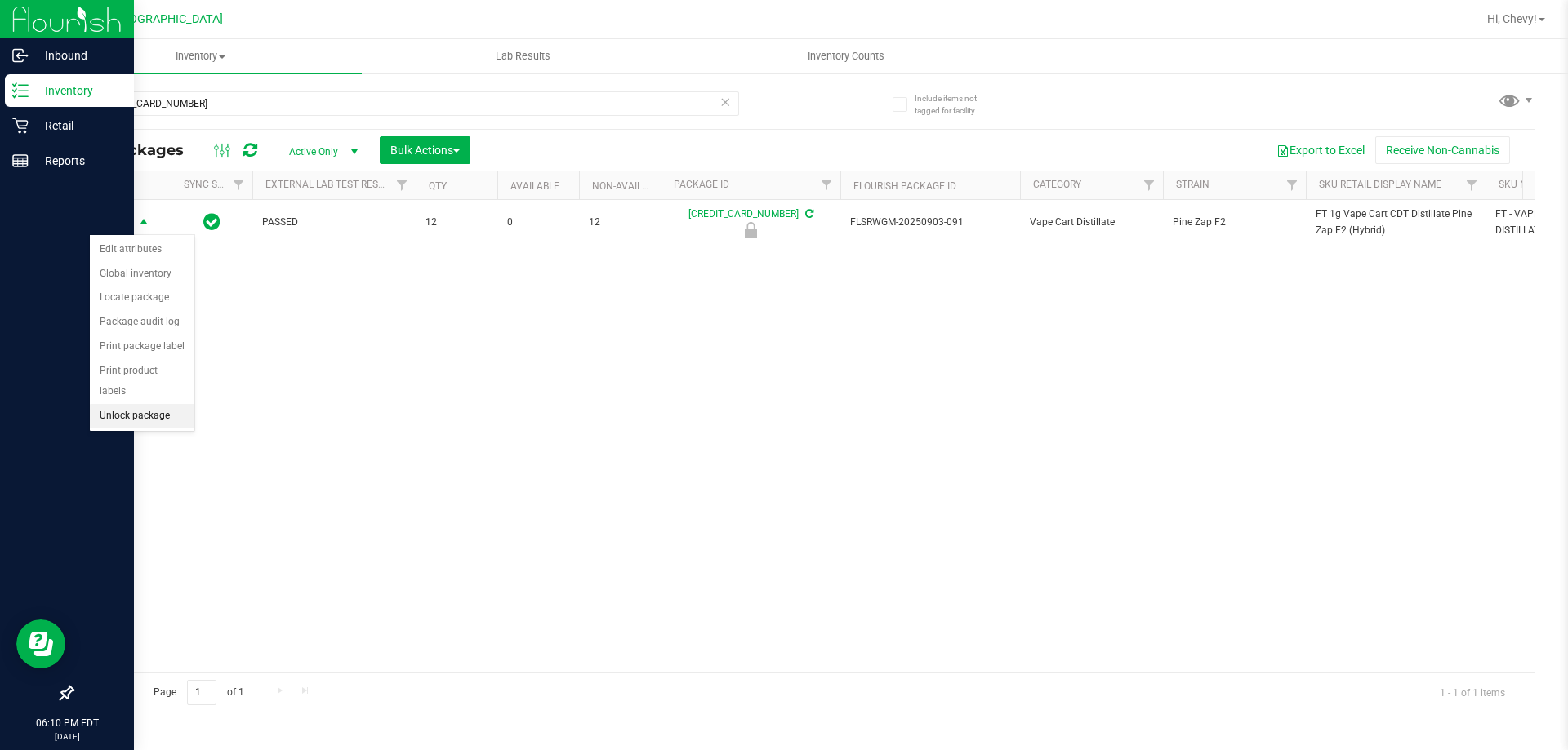
click at [143, 404] on li "Unlock package" at bounding box center [142, 416] width 105 height 24
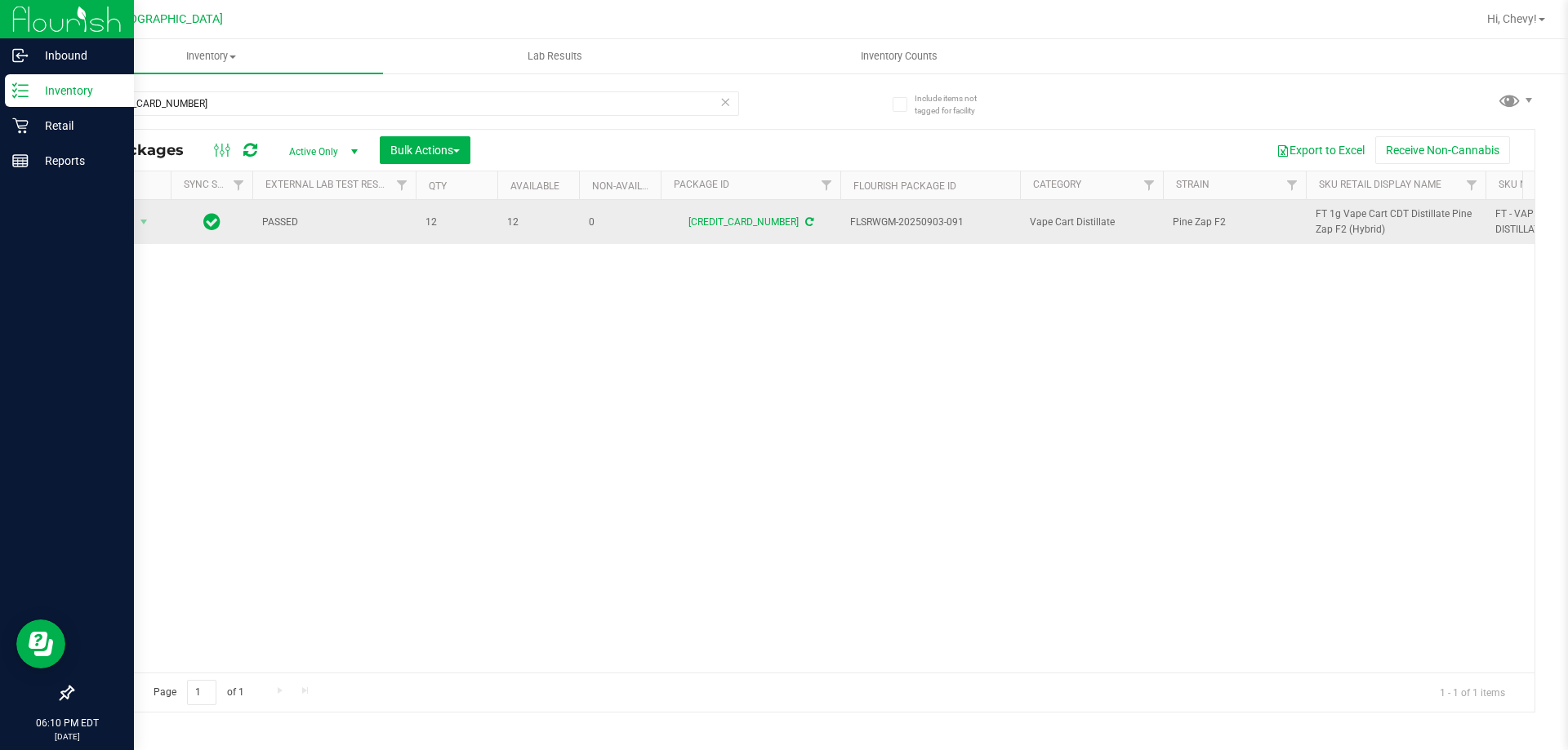
click at [1371, 213] on span "FT 1g Vape Cart CDT Distillate Pine Zap F2 (Hybrid)" at bounding box center [1395, 222] width 160 height 31
copy tr "FT 1g Vape Cart CDT Distillate Pine Zap F2 (Hybrid)"
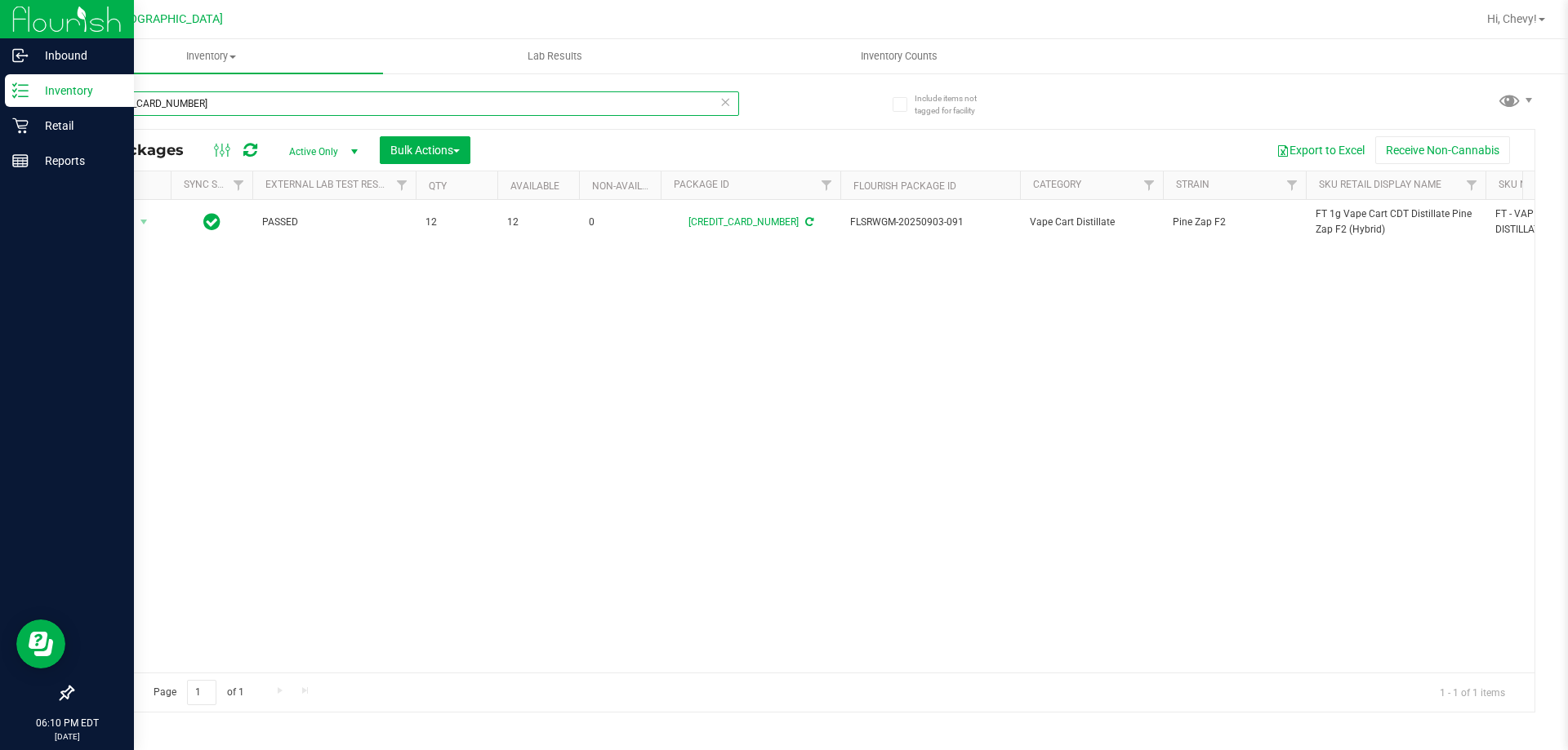
click at [222, 107] on input "6362033082887886" at bounding box center [405, 104] width 667 height 24
paste input "FT 1g Vape Cart CDT Distillate Pine Zap F2 (Hybrid)"
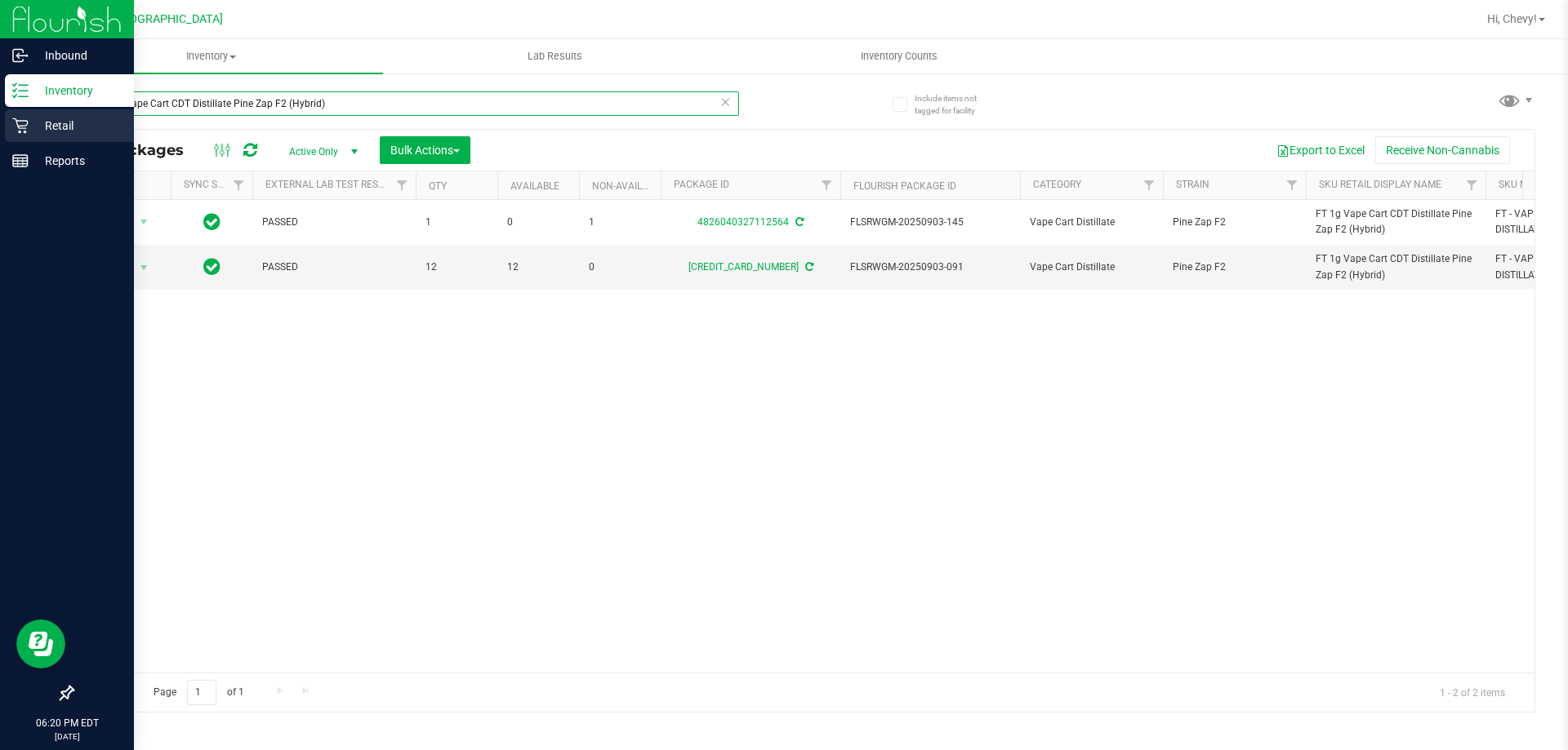
type input "FT 1g Vape Cart CDT Distillate Pine Zap F2 (Hybrid)"
click at [59, 125] on p "Retail" at bounding box center [78, 125] width 98 height 20
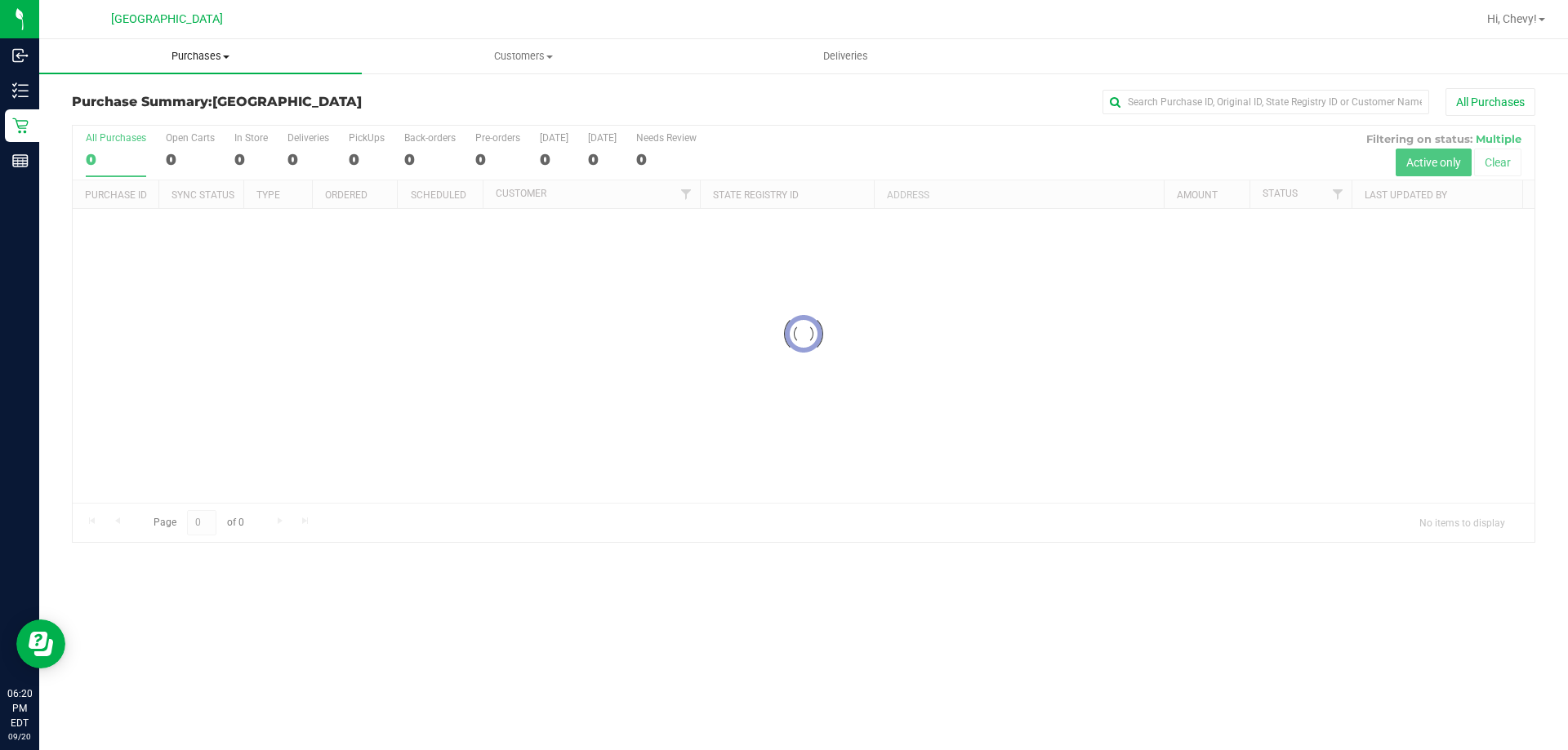
click at [203, 52] on span "Purchases" at bounding box center [200, 56] width 323 height 15
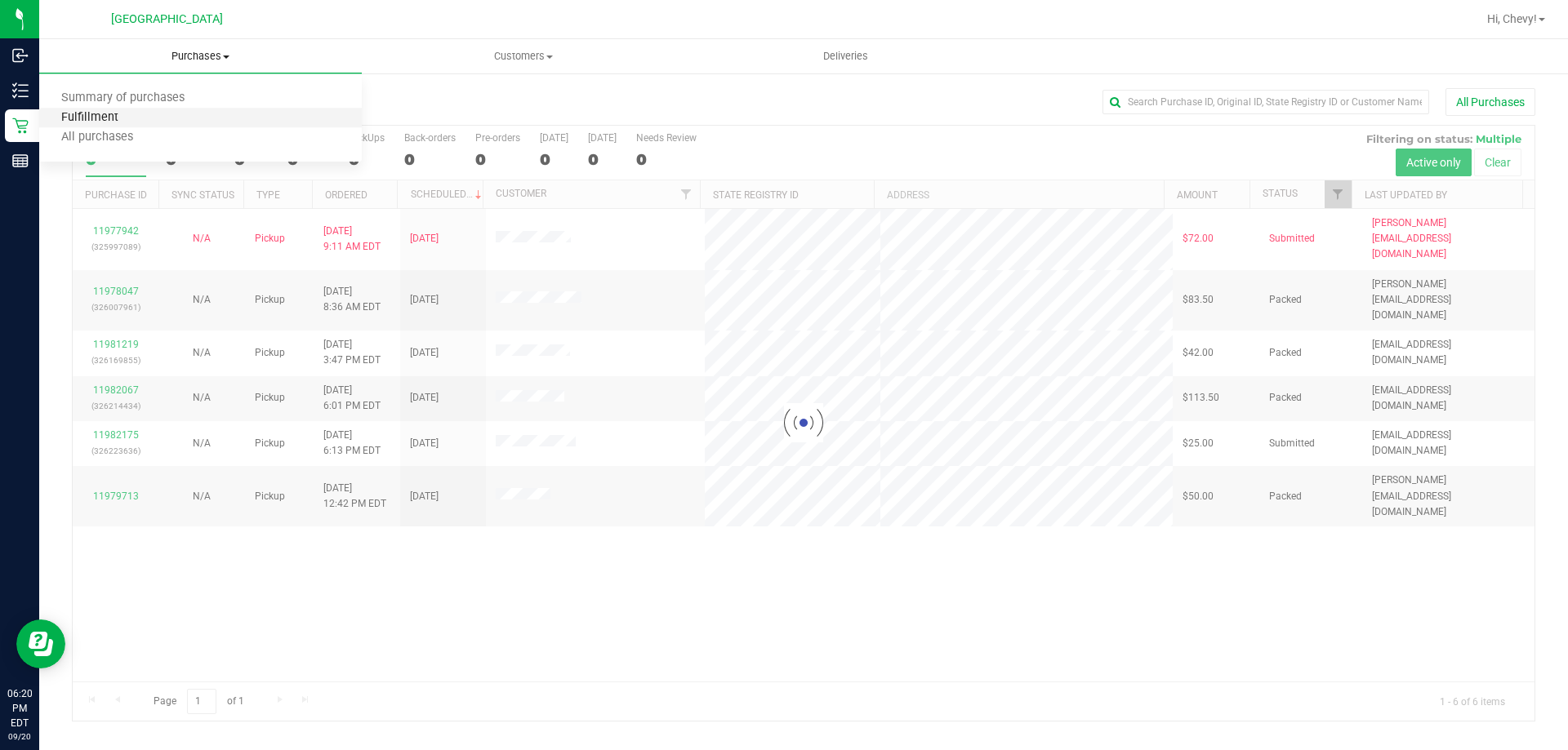
click at [114, 119] on span "Fulfillment" at bounding box center [90, 118] width 101 height 14
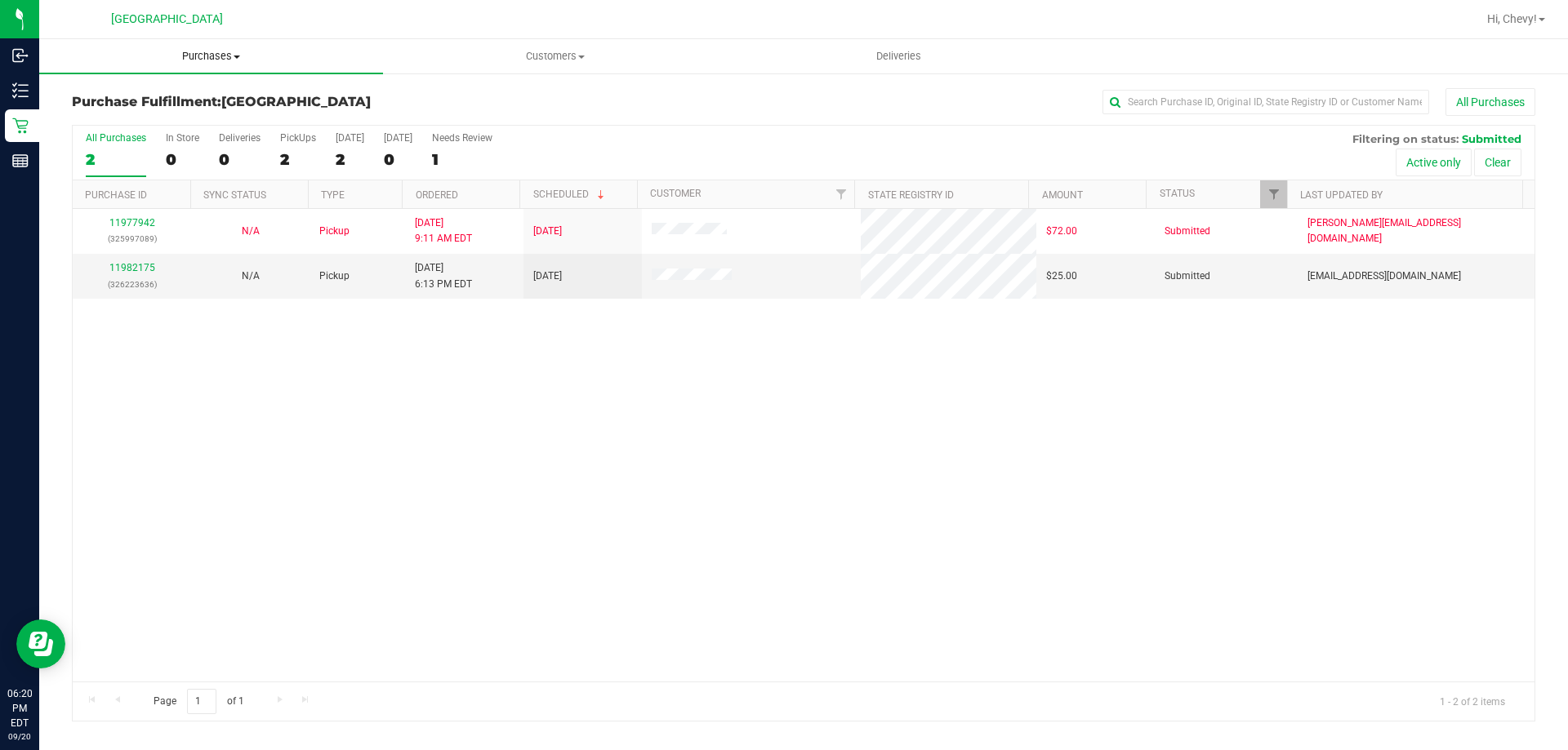
click at [215, 59] on span "Purchases" at bounding box center [211, 56] width 344 height 15
click at [116, 121] on span "Fulfillment" at bounding box center [90, 118] width 101 height 14
click at [126, 260] on div "11982175 (326223636)" at bounding box center [132, 275] width 99 height 31
click at [130, 264] on link "11982175" at bounding box center [132, 267] width 46 height 11
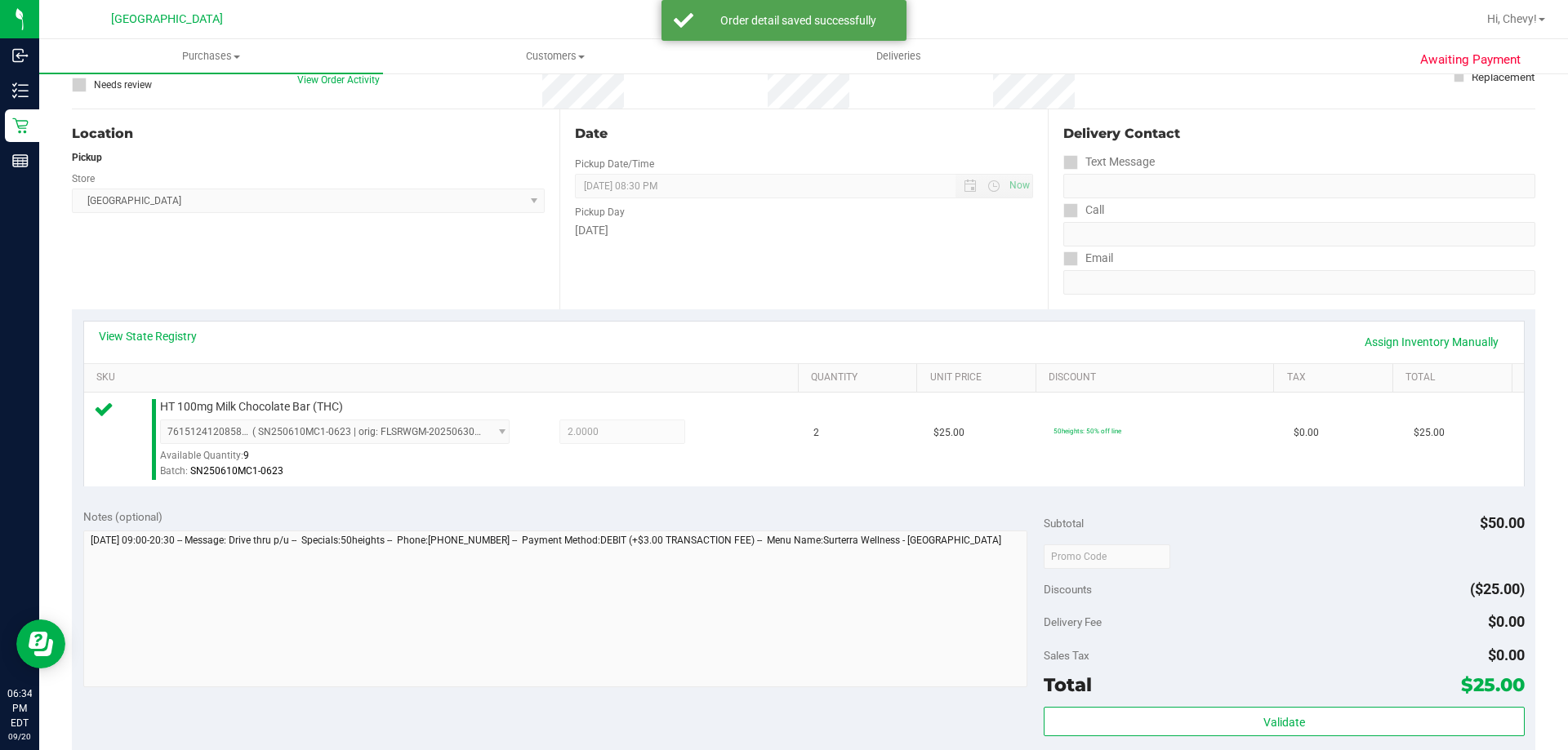
scroll to position [326, 0]
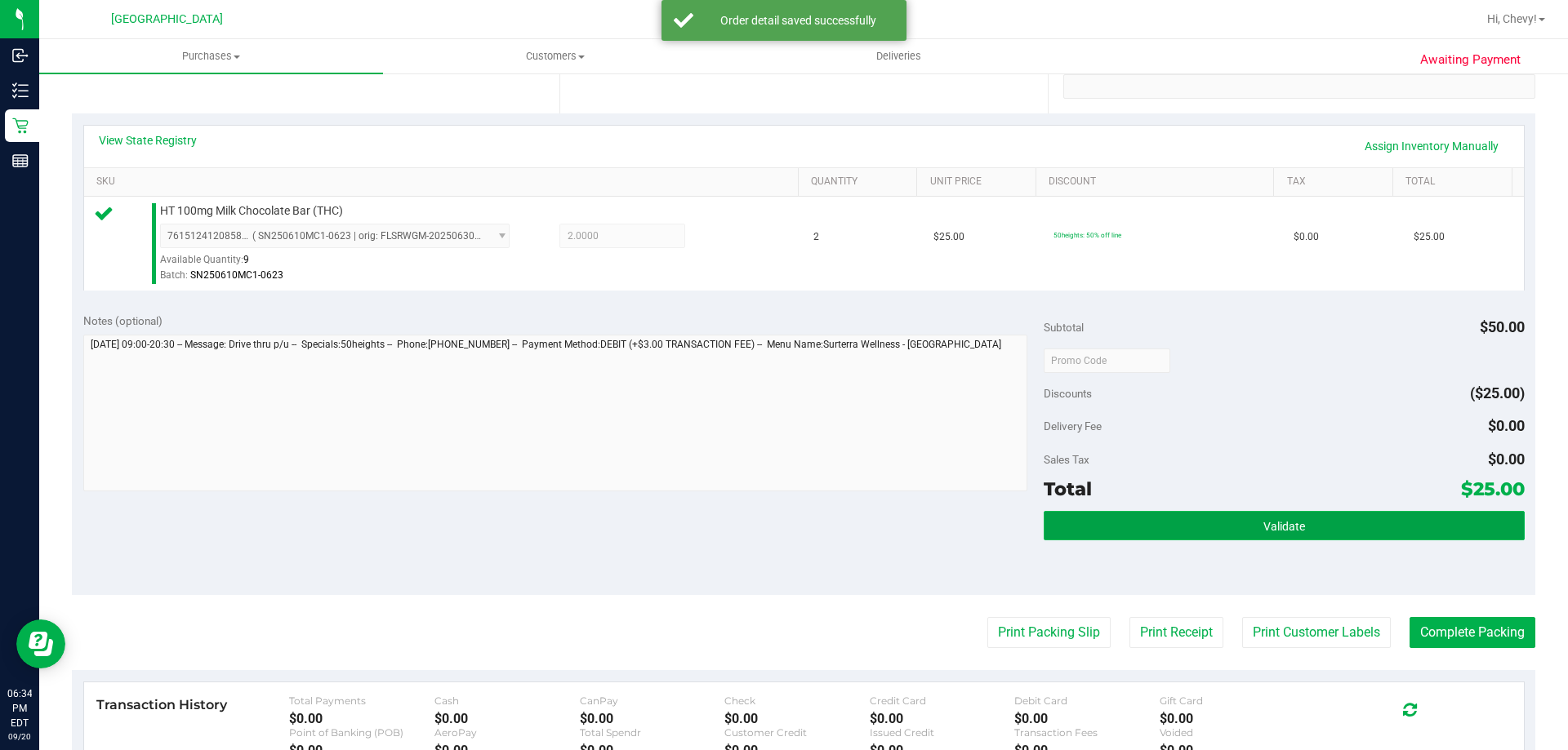
click at [1116, 524] on button "Validate" at bounding box center [1284, 525] width 480 height 29
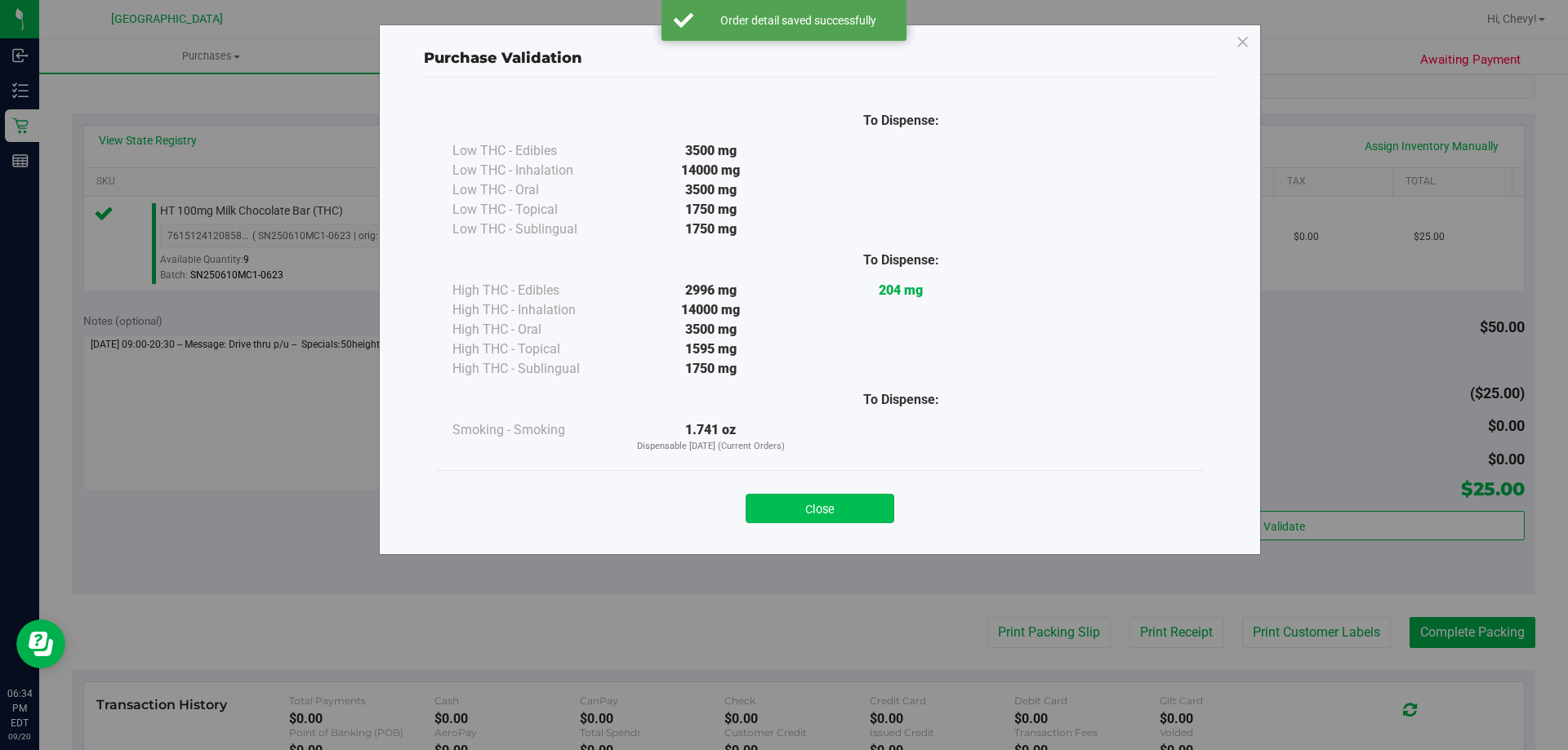
click at [784, 508] on button "Close" at bounding box center [820, 508] width 149 height 29
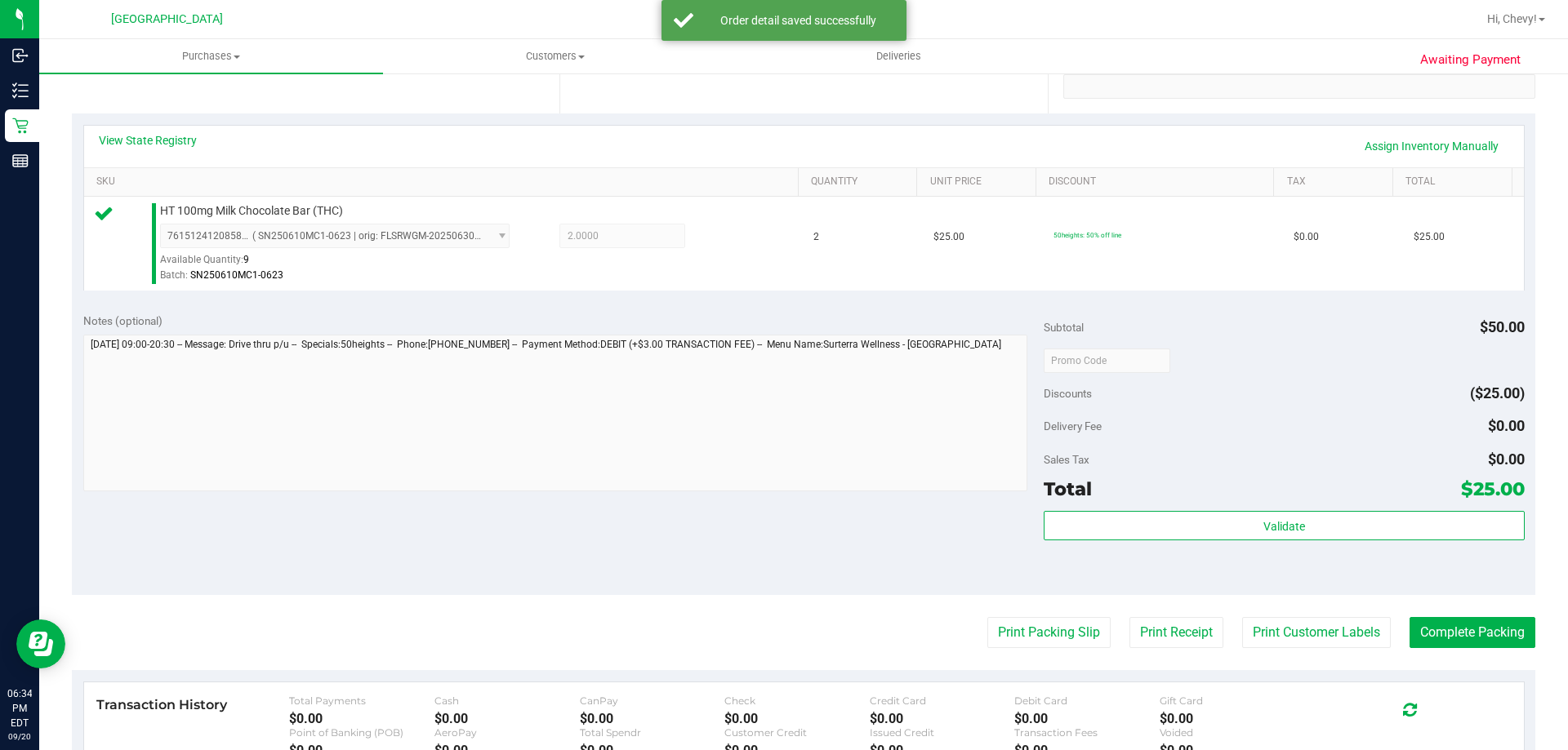
click at [1386, 621] on div "Print Packing Slip Print Receipt Print Customer Labels Complete Packing" at bounding box center [804, 632] width 1463 height 31
click at [1411, 624] on button "Complete Packing" at bounding box center [1473, 632] width 125 height 31
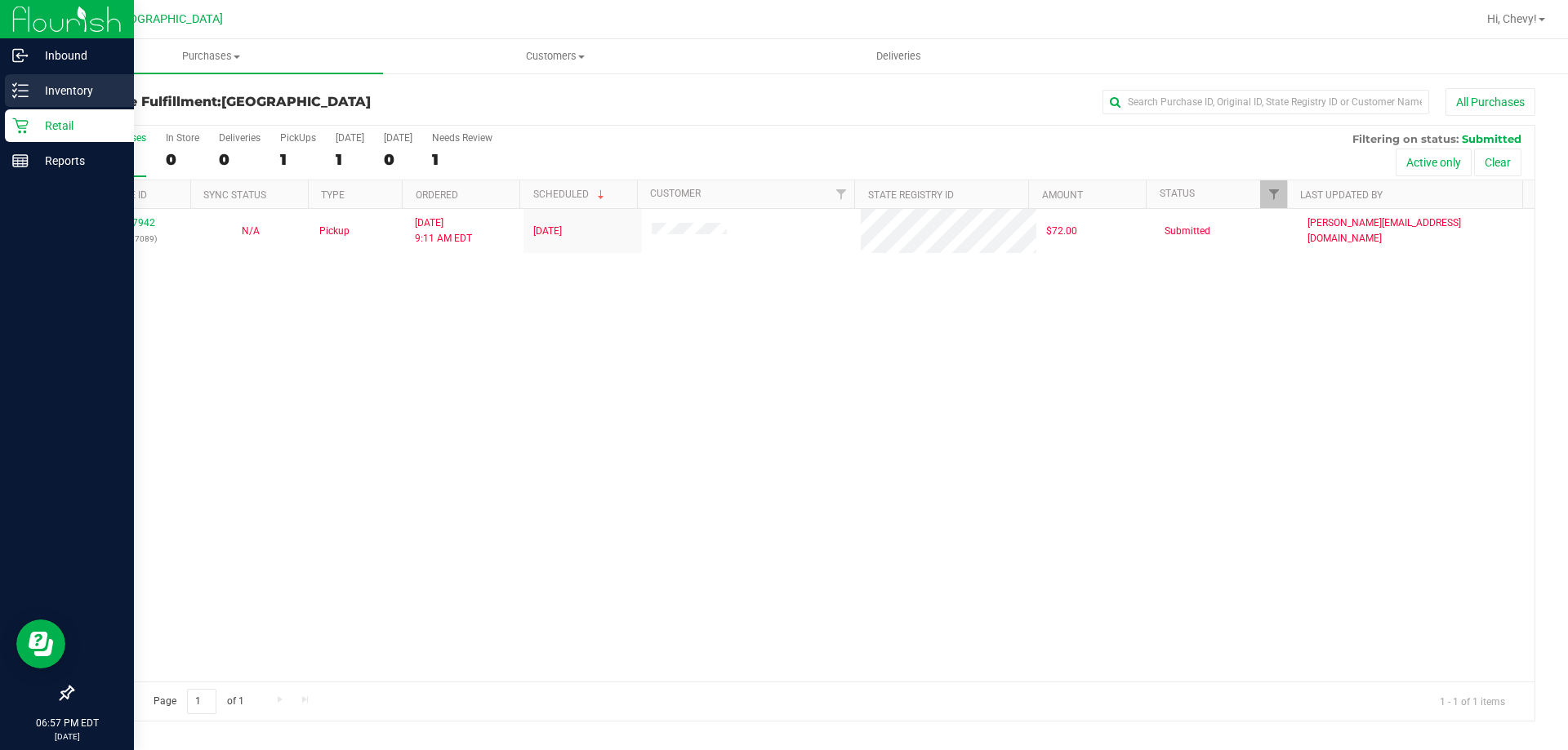
click at [126, 95] on div "Inventory" at bounding box center [69, 90] width 129 height 33
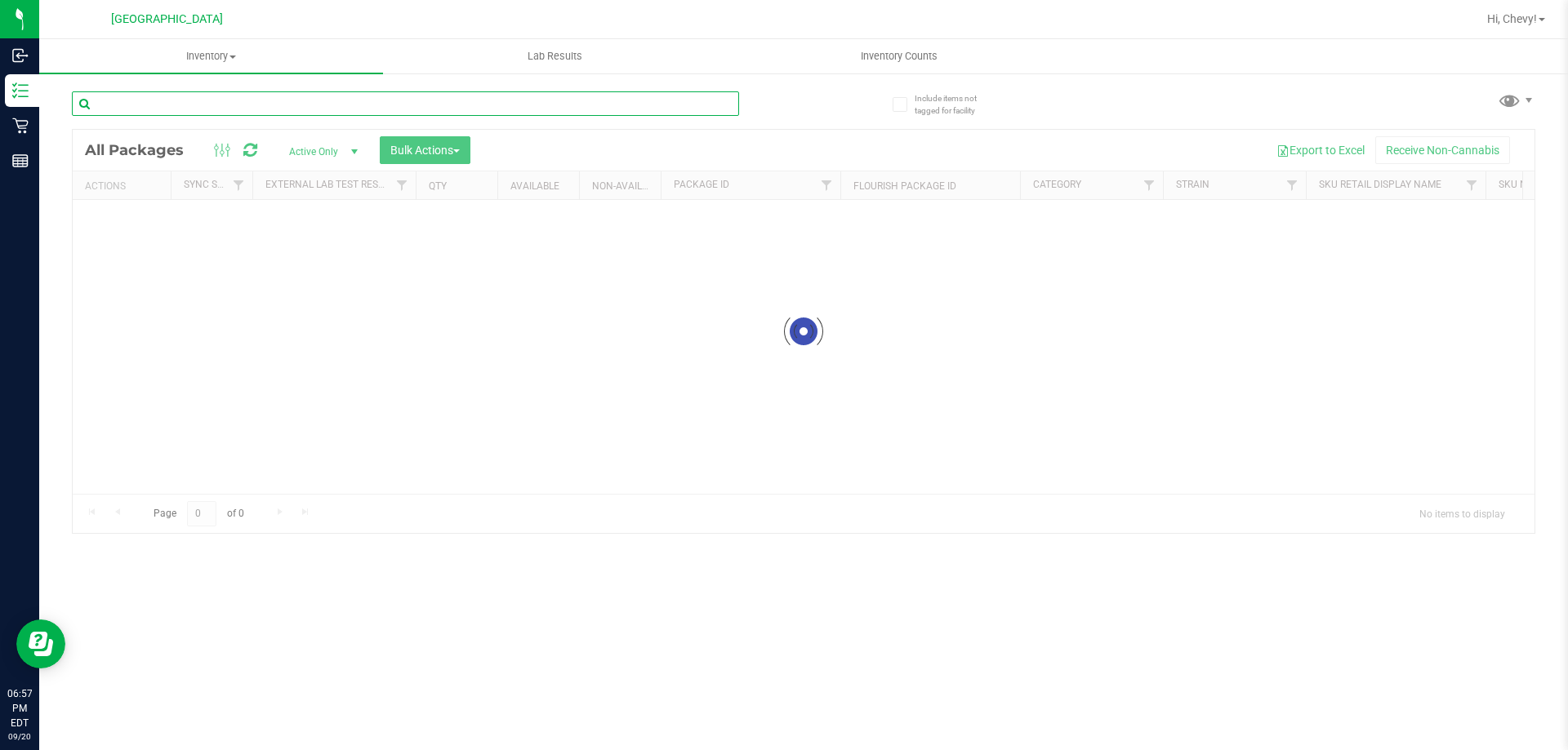
click at [216, 112] on input "text" at bounding box center [405, 104] width 667 height 24
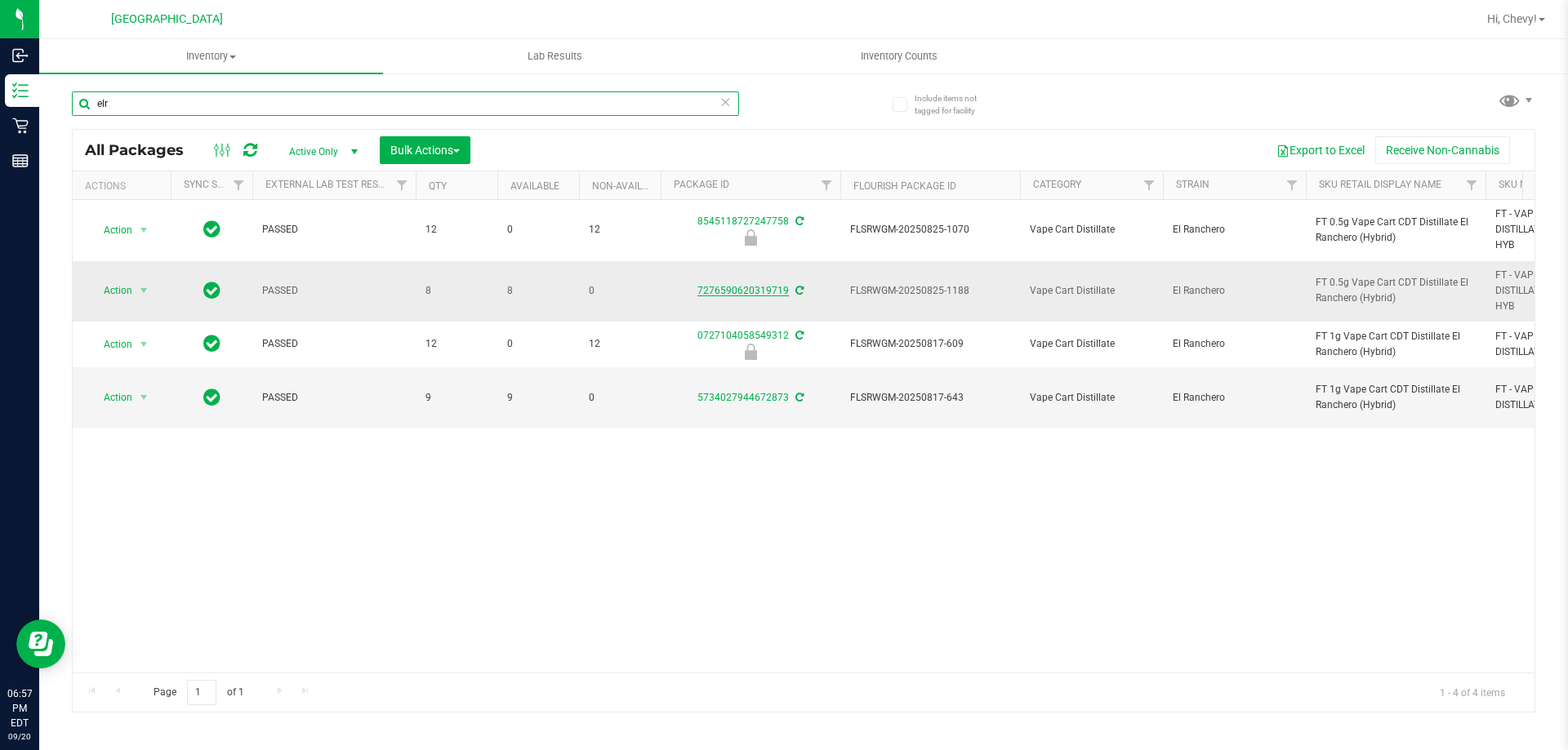
type input "elr"
click at [747, 289] on link "7276590620319719" at bounding box center [744, 291] width 92 height 11
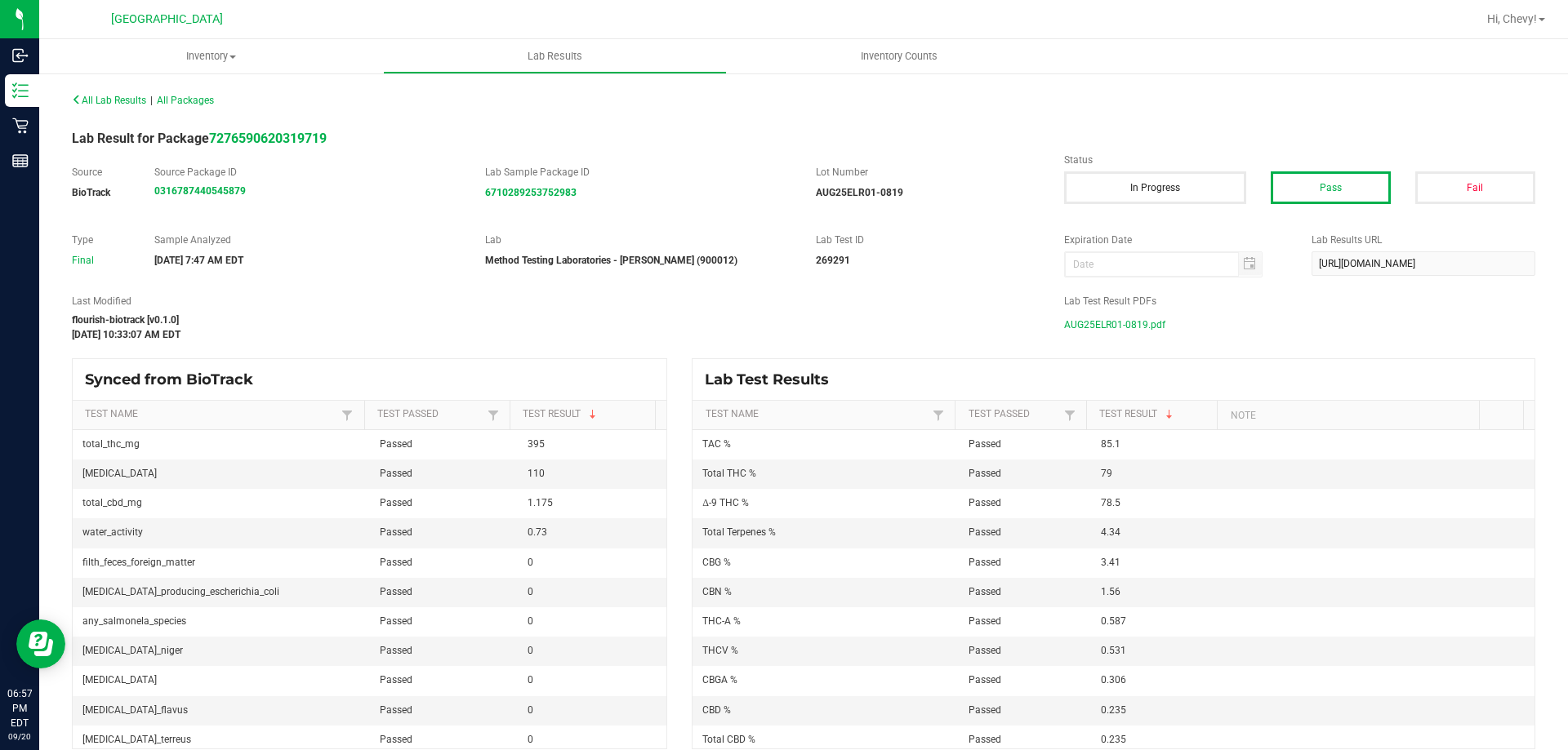
click at [1108, 315] on span "AUG25ELR01-0819.pdf" at bounding box center [1114, 325] width 101 height 24
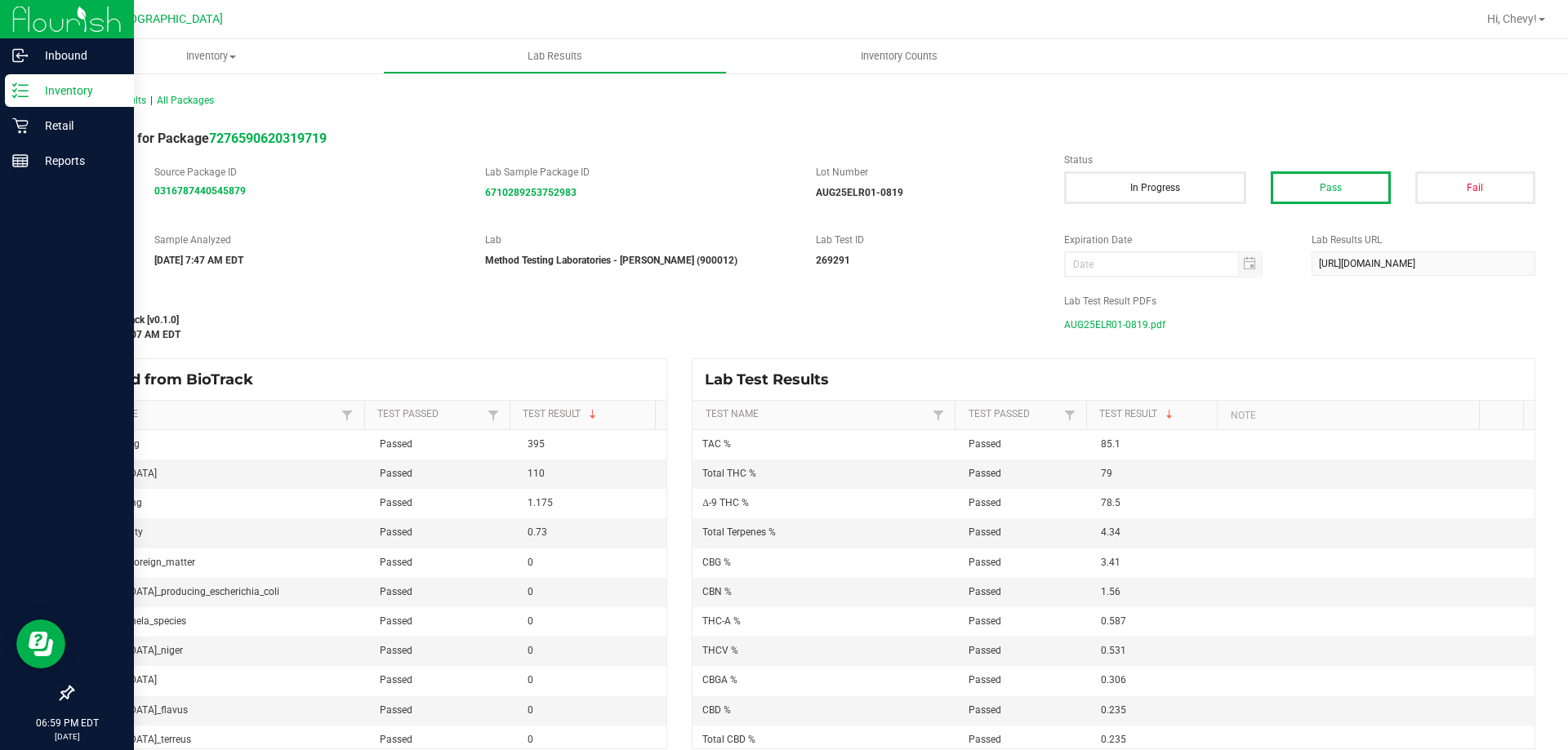
click at [27, 79] on div "Inventory" at bounding box center [69, 90] width 129 height 33
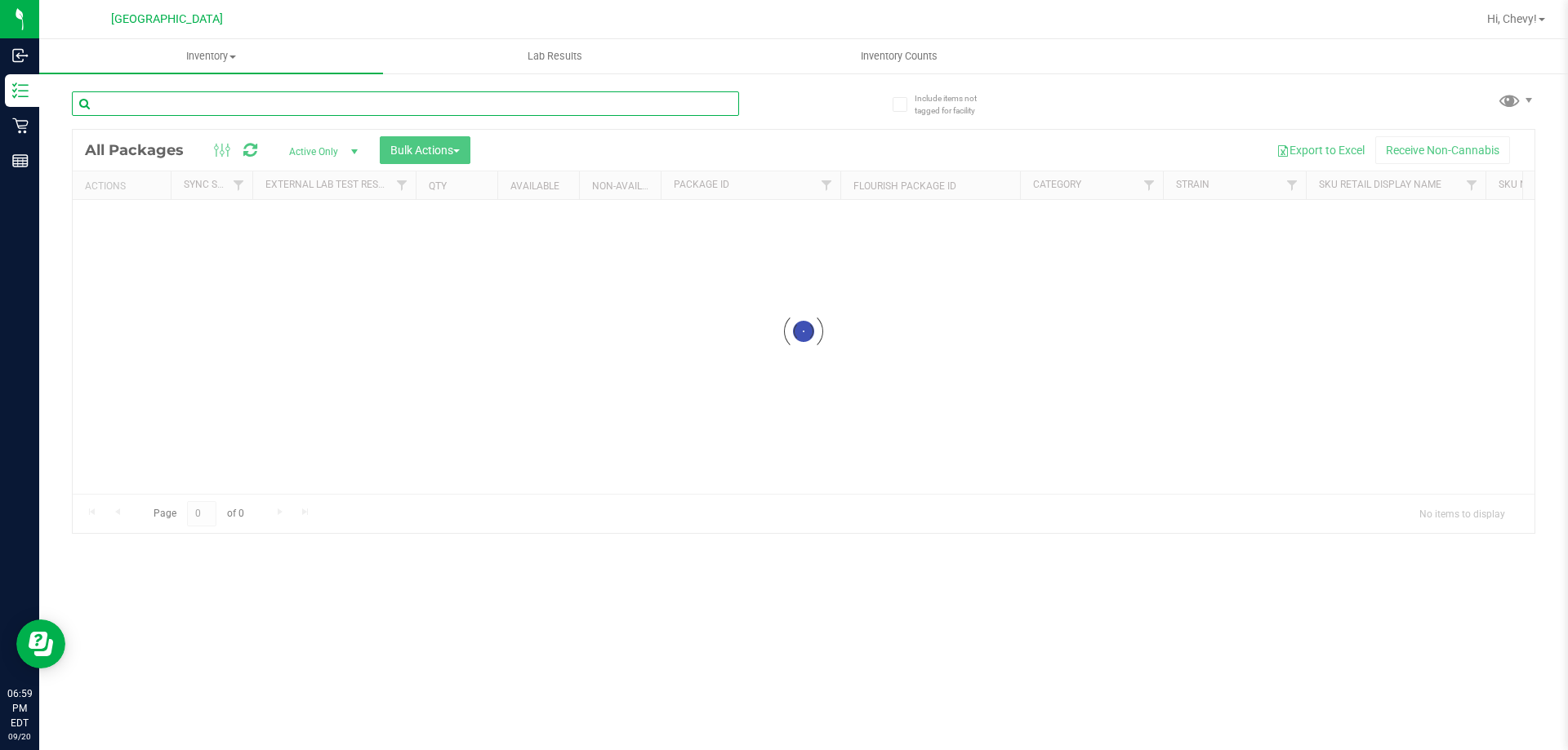
click at [160, 98] on div "Inventory All packages All inventory Waste log Create inventory Lab Results Inv…" at bounding box center [804, 395] width 1529 height 711
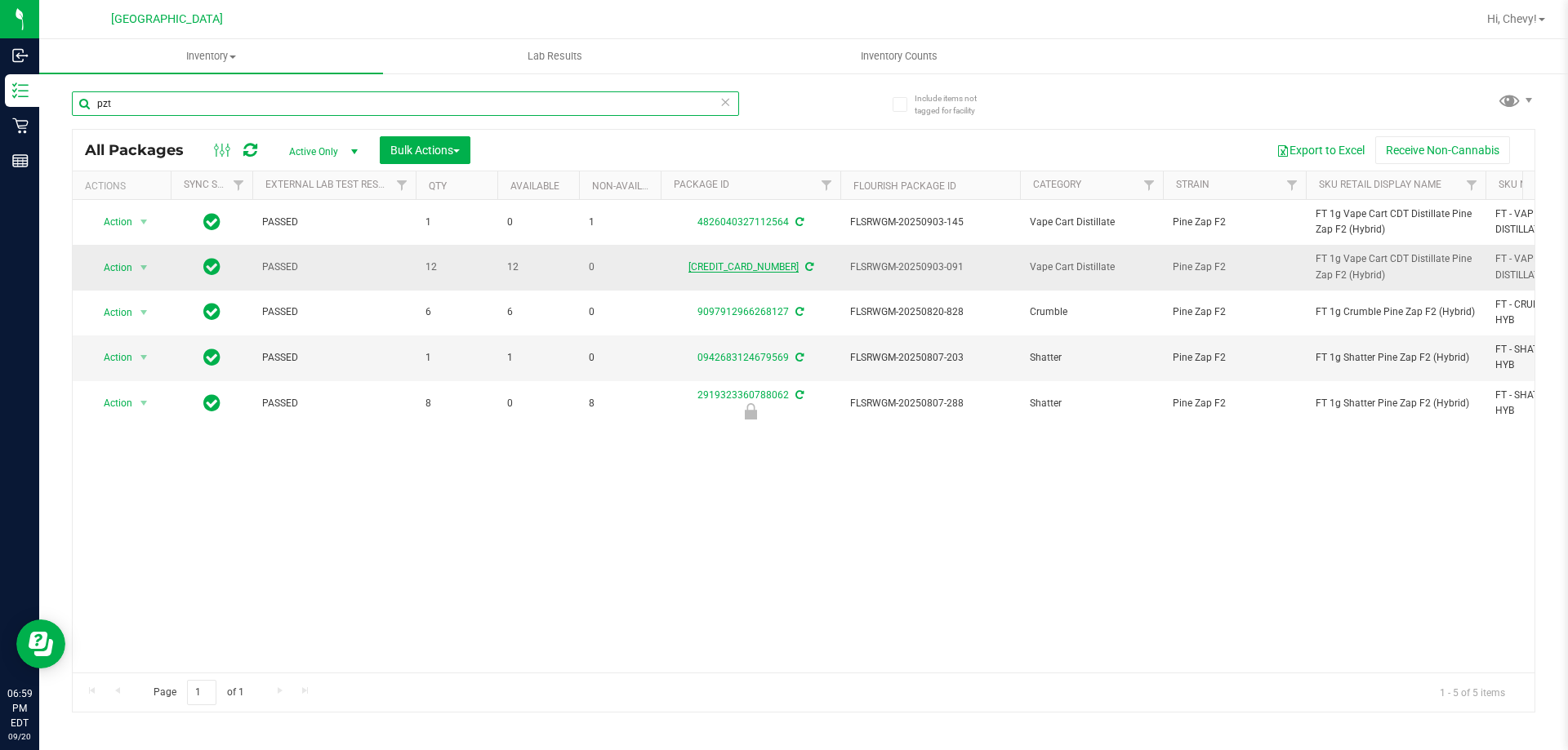
type input "pzt"
click at [756, 267] on link "6362033082887886" at bounding box center [744, 267] width 110 height 11
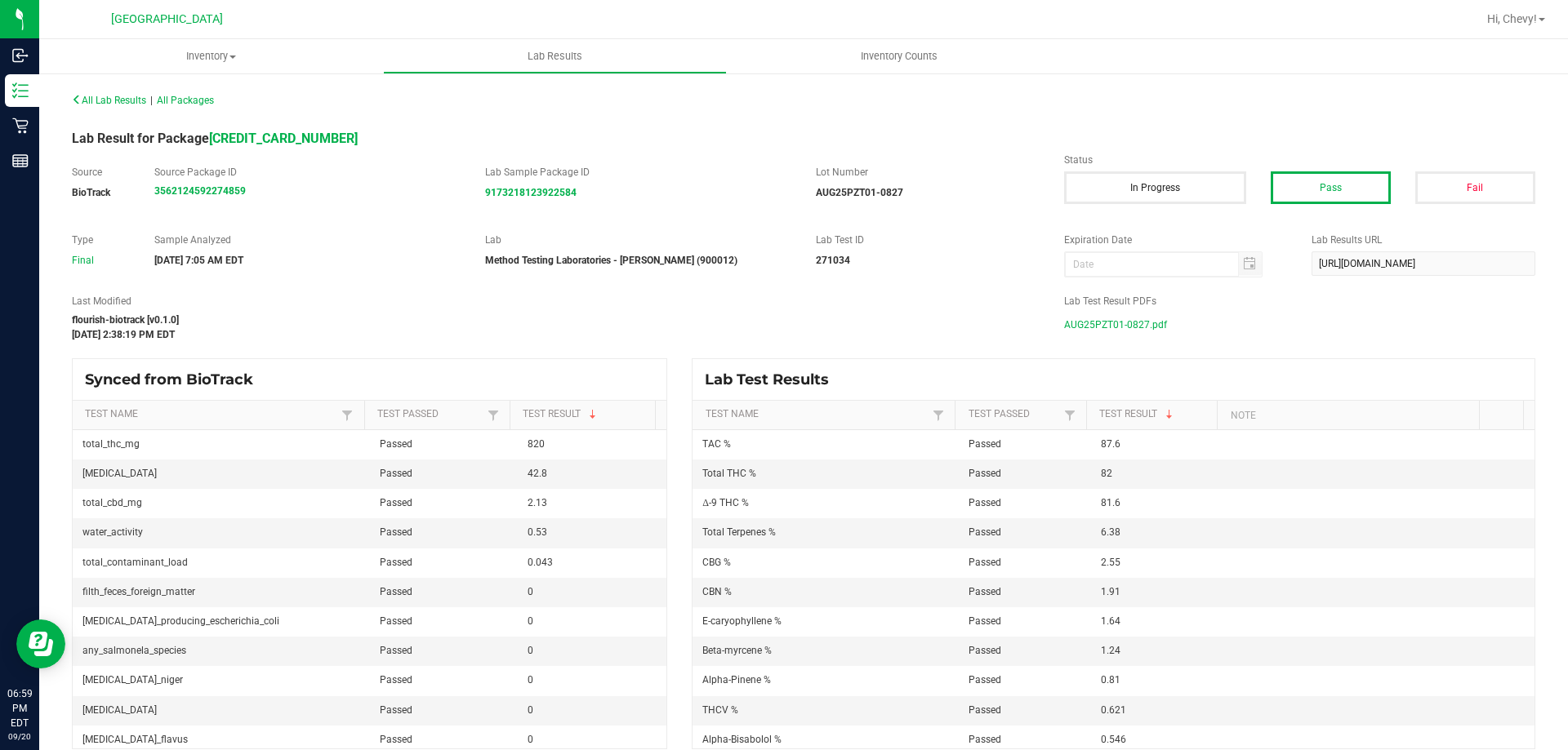
click at [1097, 326] on span "AUG25PZT01-0827.pdf" at bounding box center [1115, 325] width 103 height 24
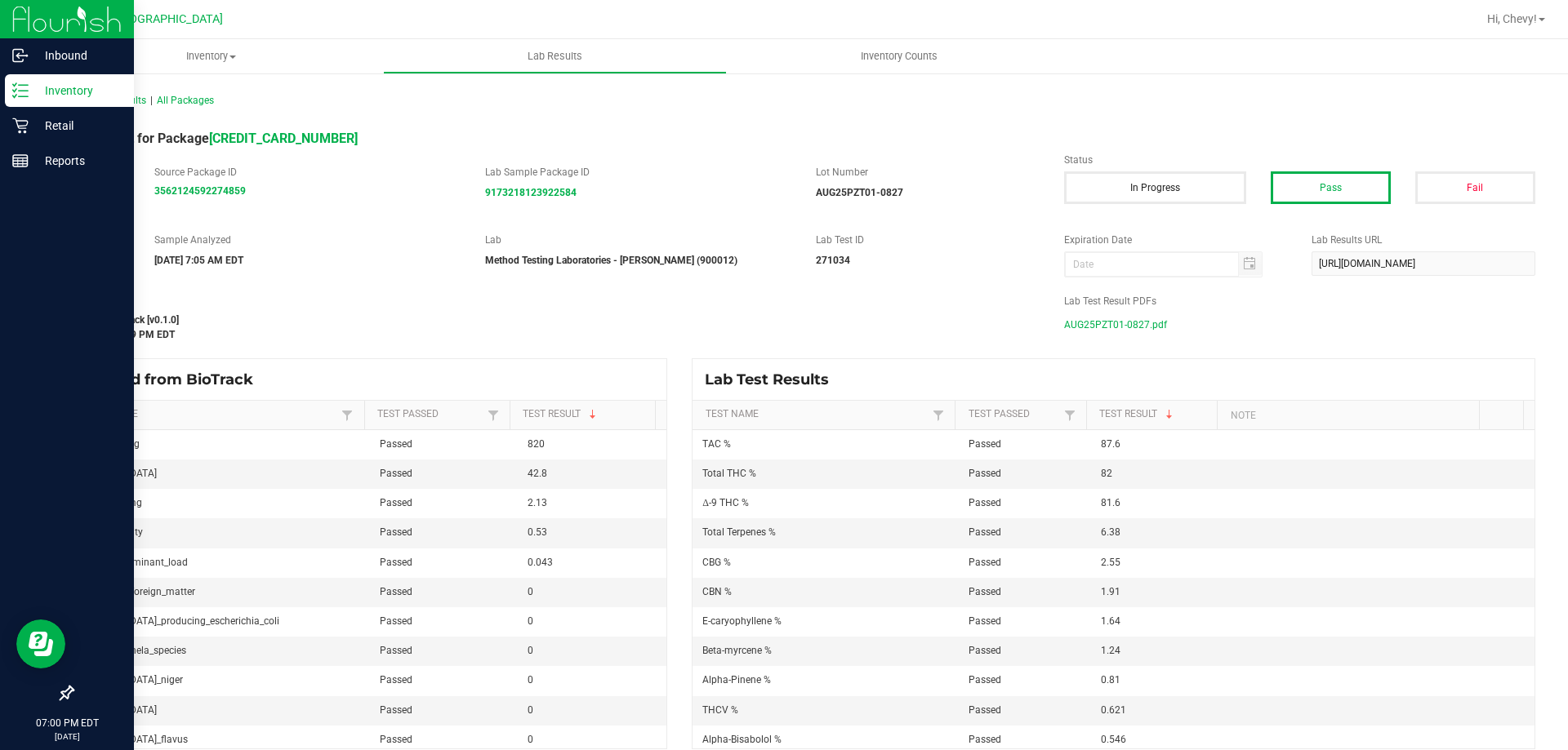
click at [67, 94] on p "Inventory" at bounding box center [78, 90] width 98 height 20
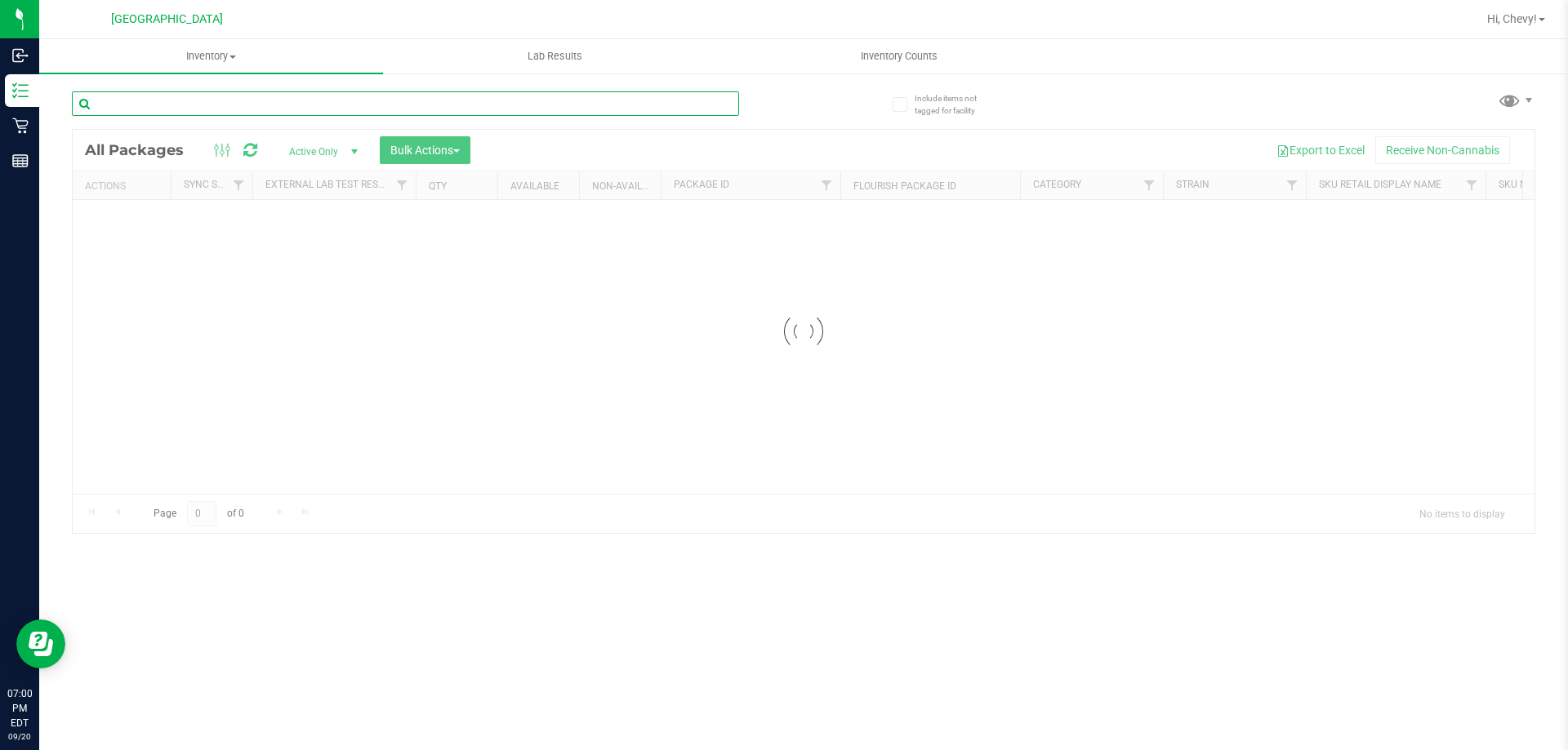
click at [205, 106] on input "text" at bounding box center [405, 104] width 667 height 24
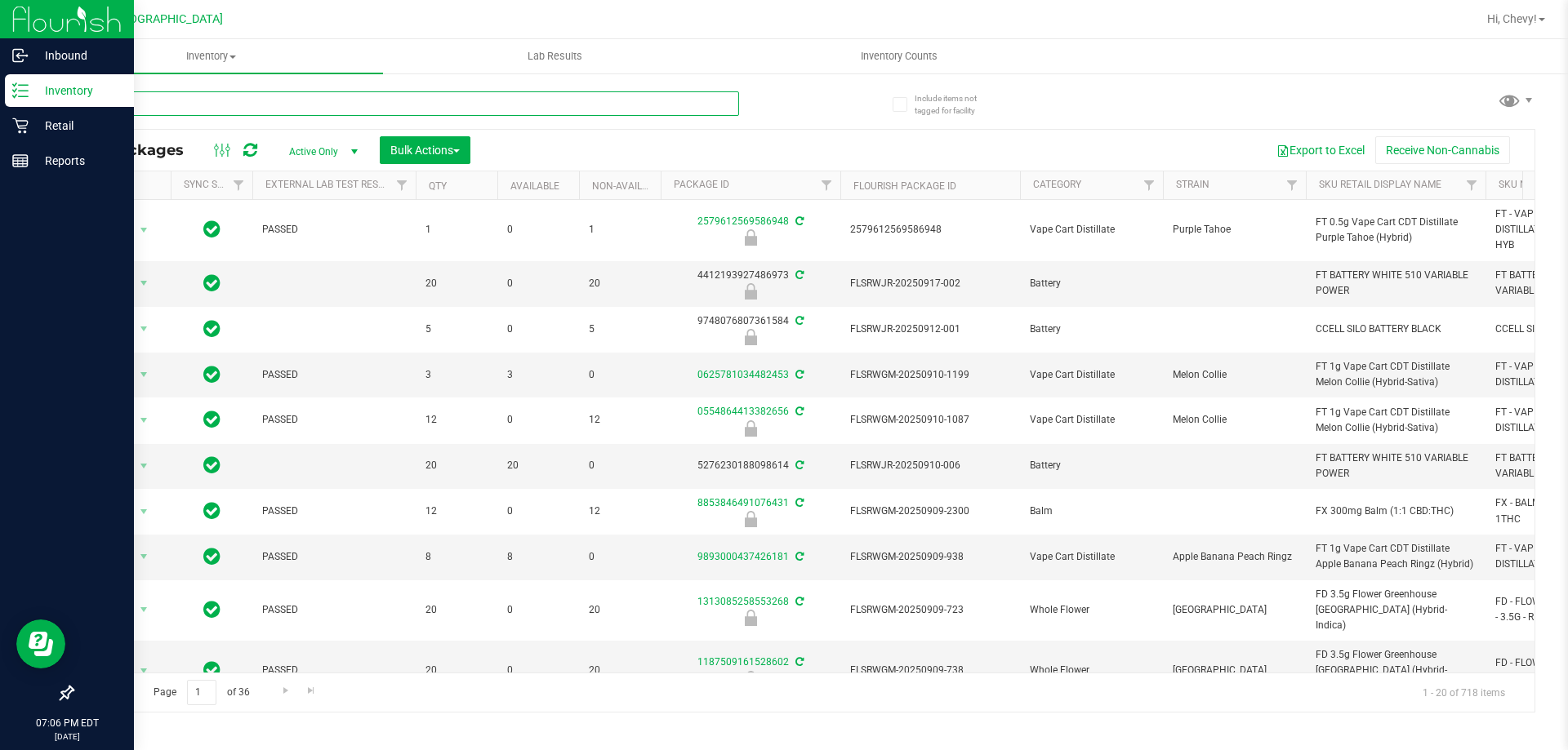
type input "mec"
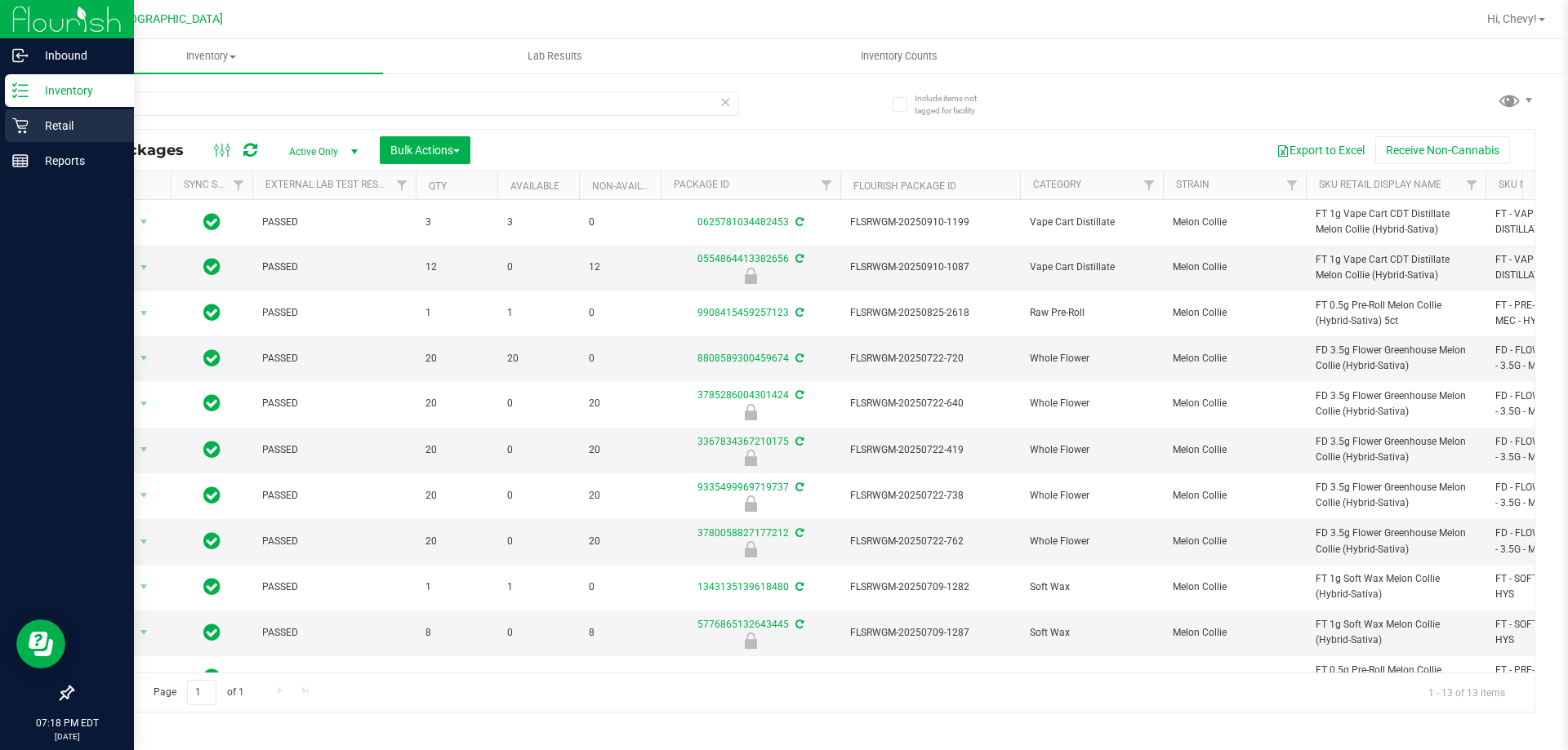
click at [63, 125] on p "Retail" at bounding box center [78, 125] width 98 height 20
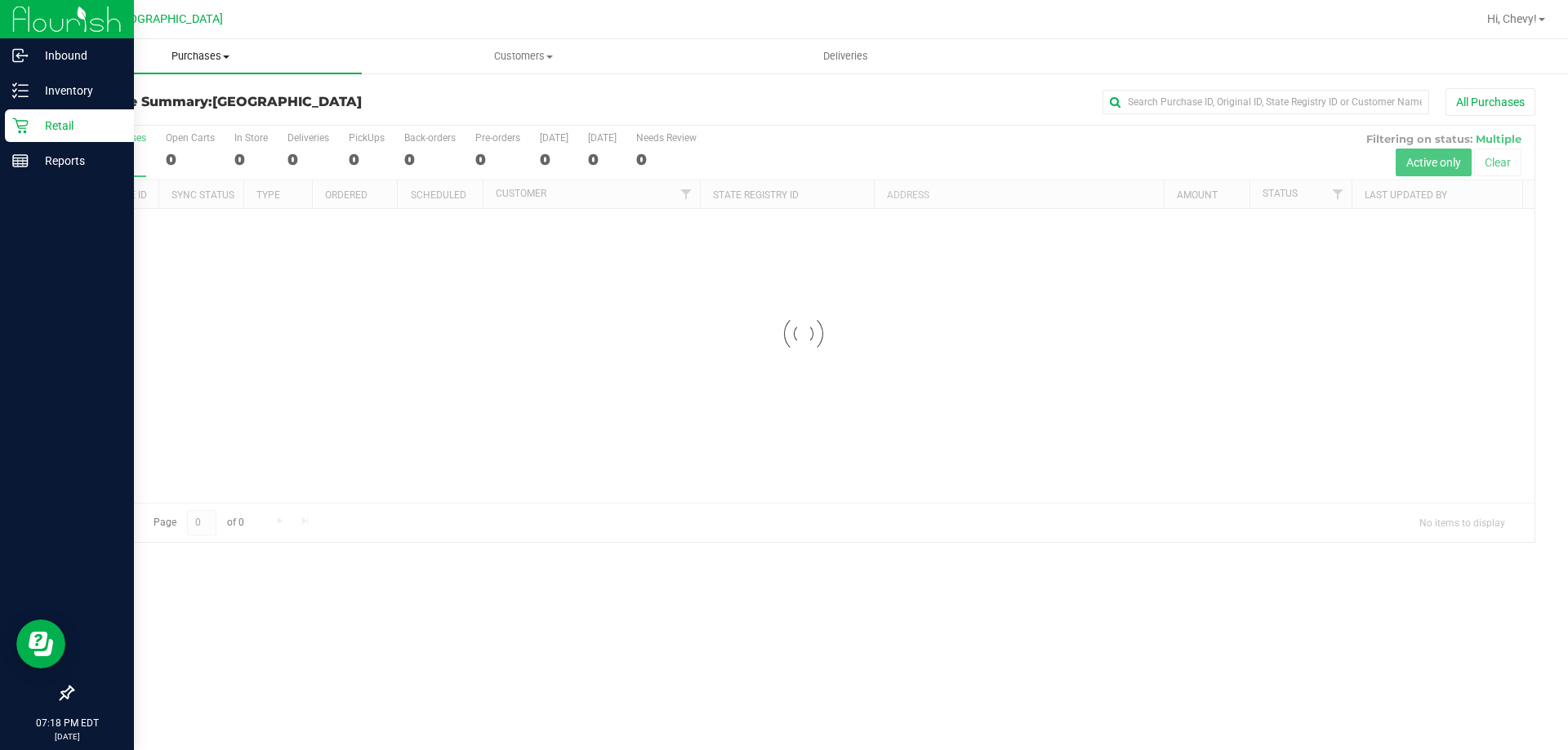
click at [192, 57] on span "Purchases" at bounding box center [200, 56] width 323 height 15
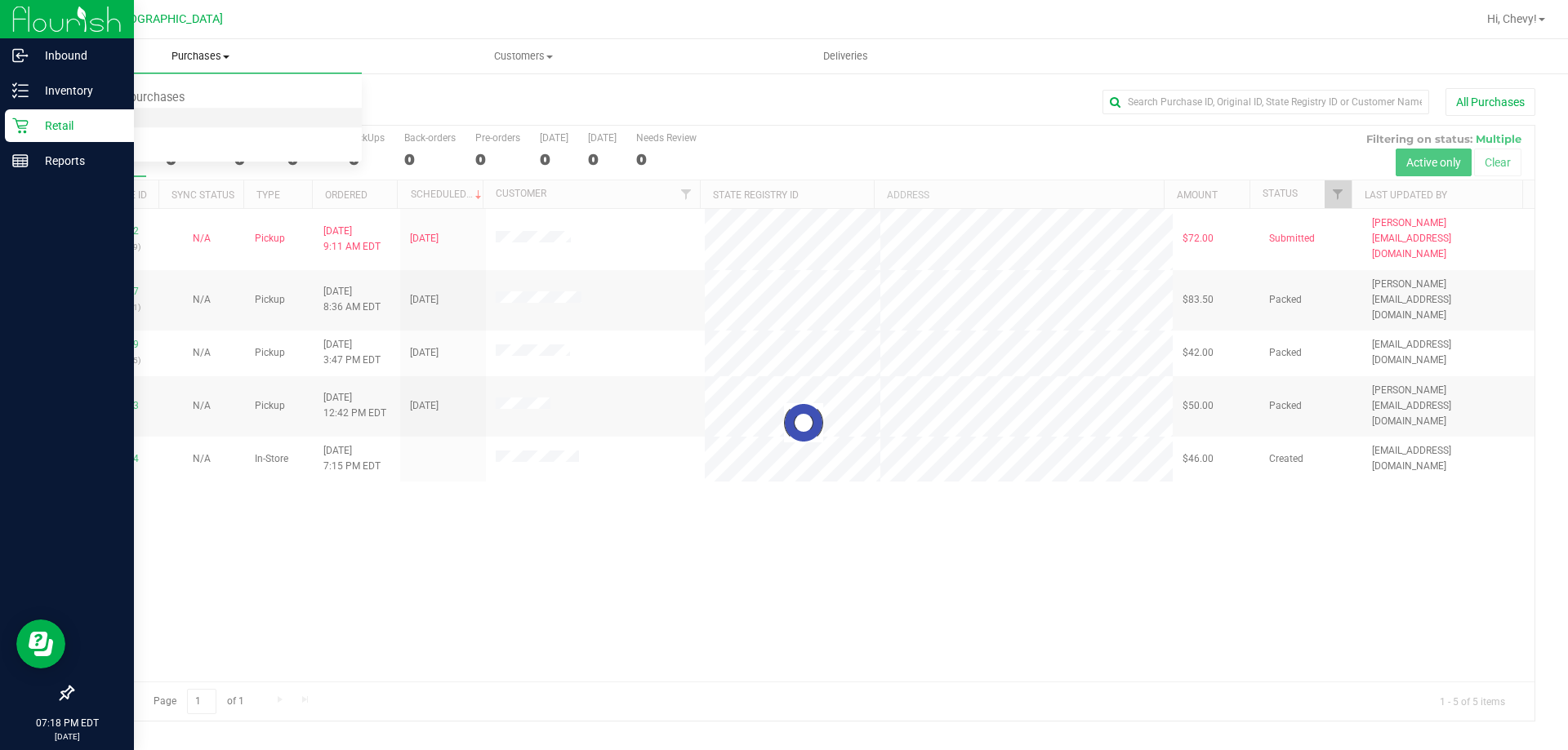
click at [101, 114] on span "Fulfillment" at bounding box center [90, 118] width 101 height 14
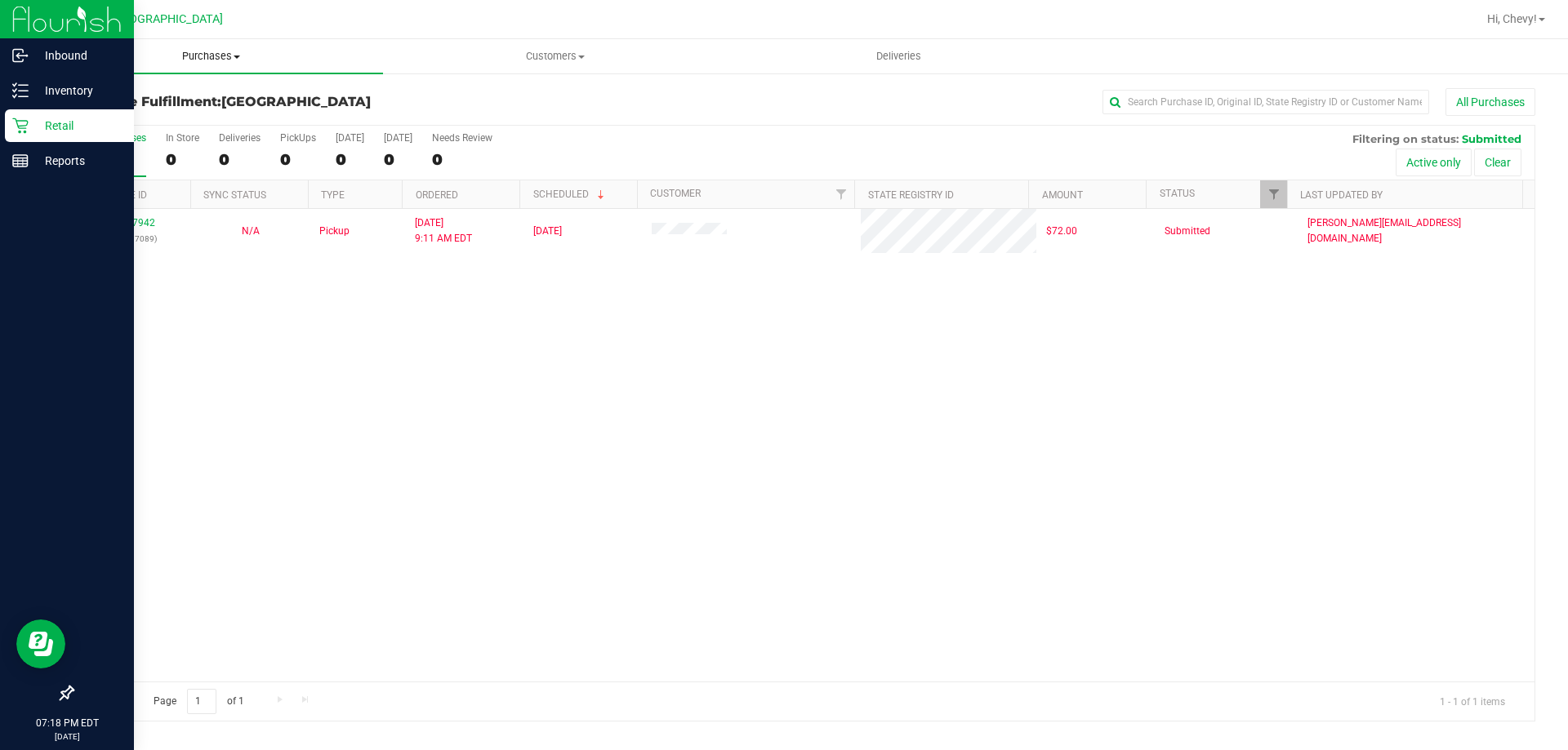
click at [227, 56] on span "Purchases" at bounding box center [211, 56] width 344 height 15
click at [142, 112] on li "Fulfillment" at bounding box center [211, 118] width 344 height 20
